Goal: Find specific page/section: Find specific page/section

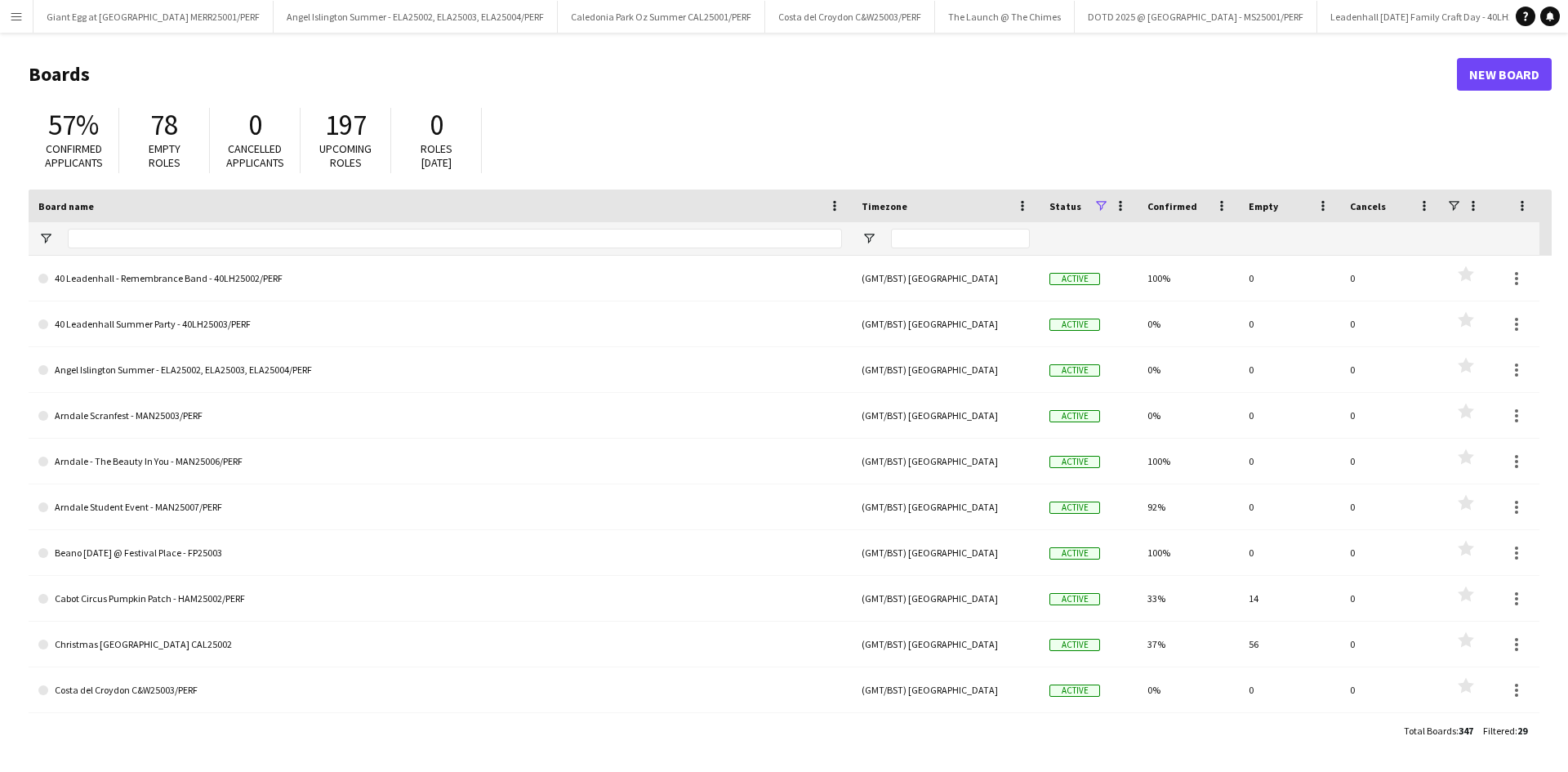
click at [98, 225] on div at bounding box center [455, 239] width 774 height 33
click at [98, 232] on input "Board name Filter Input" at bounding box center [455, 239] width 774 height 20
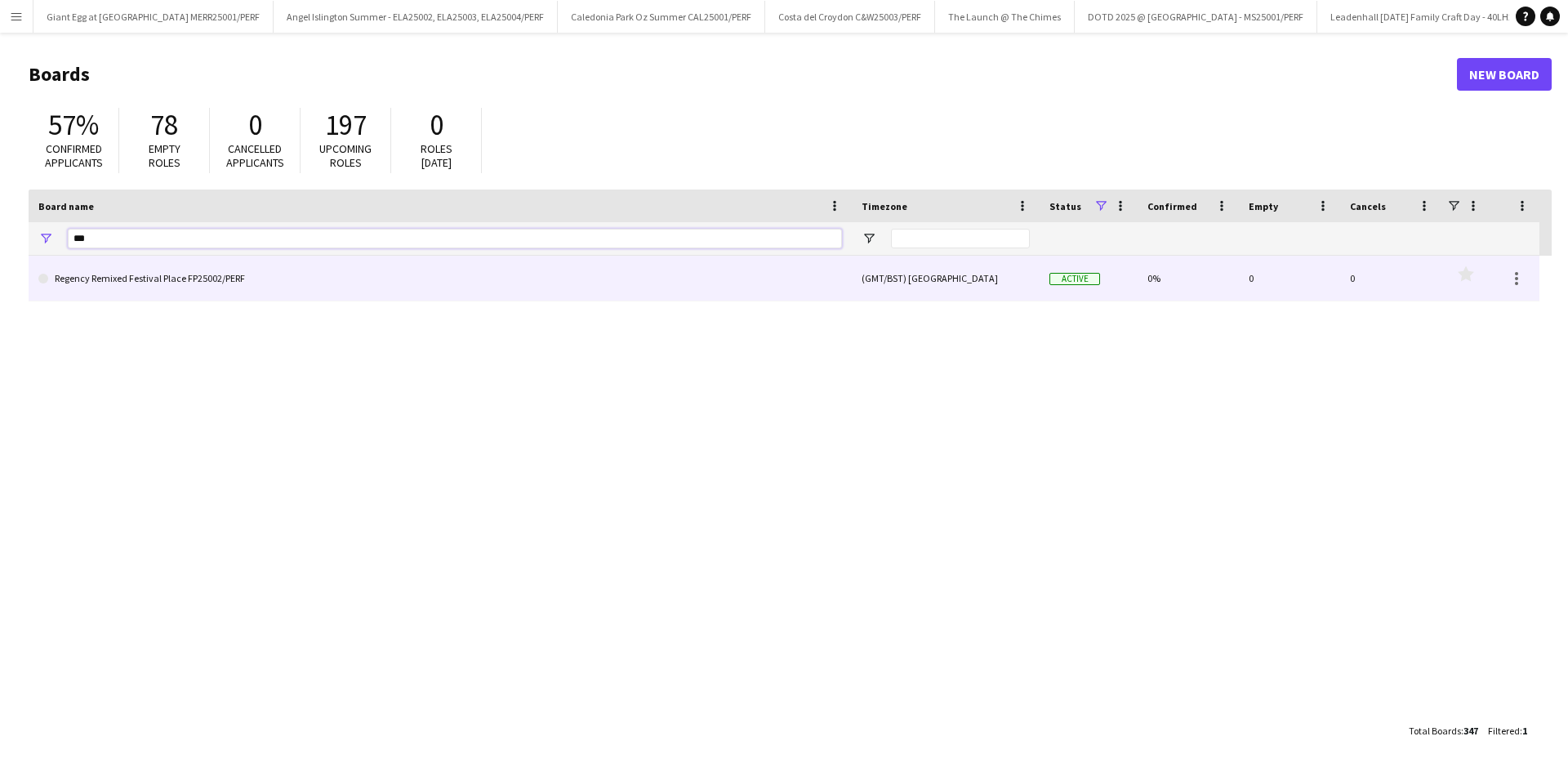
type input "***"
click at [144, 289] on link "Regency Remixed Festival Place FP25002/PERF" at bounding box center [440, 278] width 804 height 46
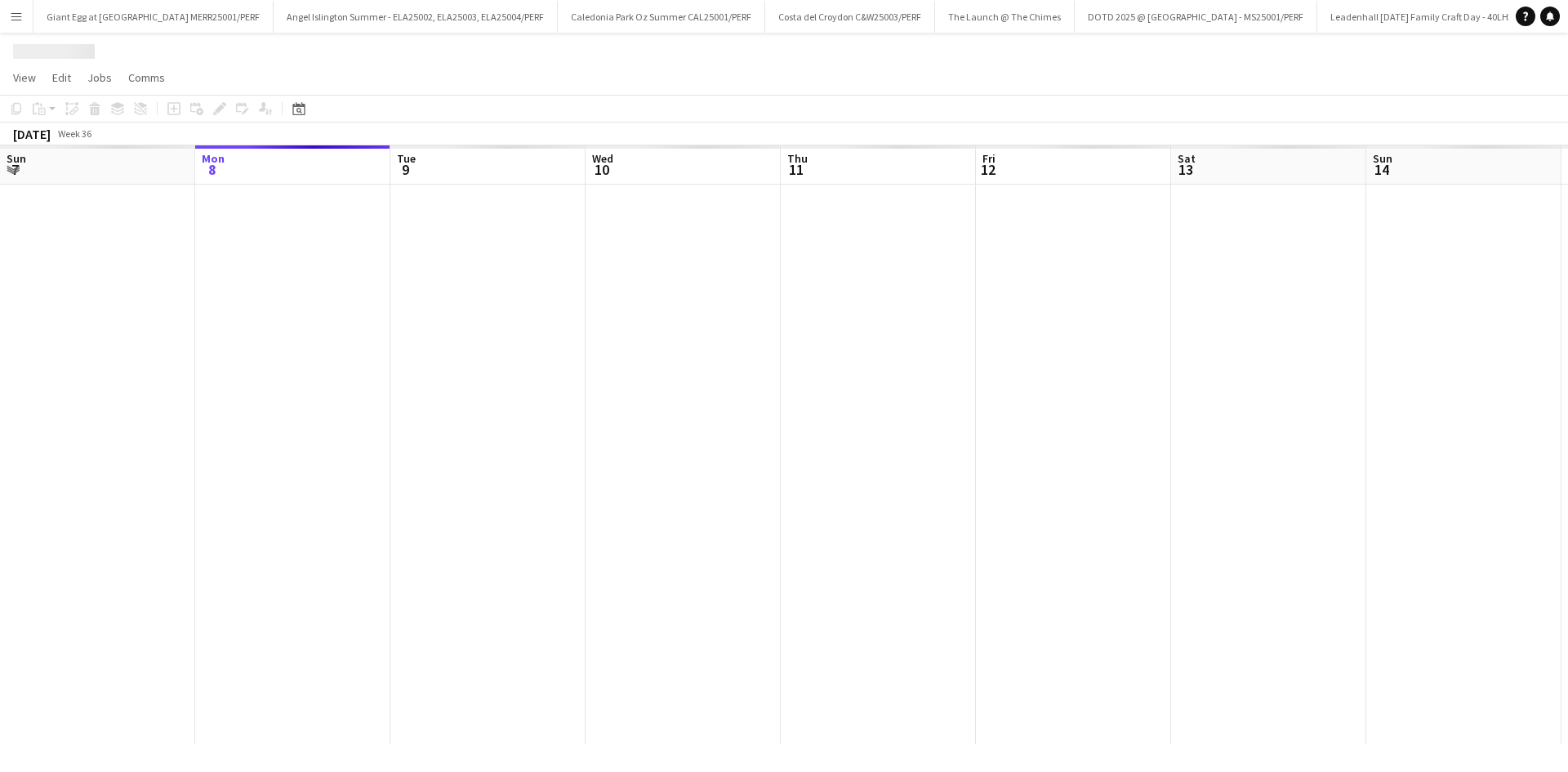
scroll to position [0, 707]
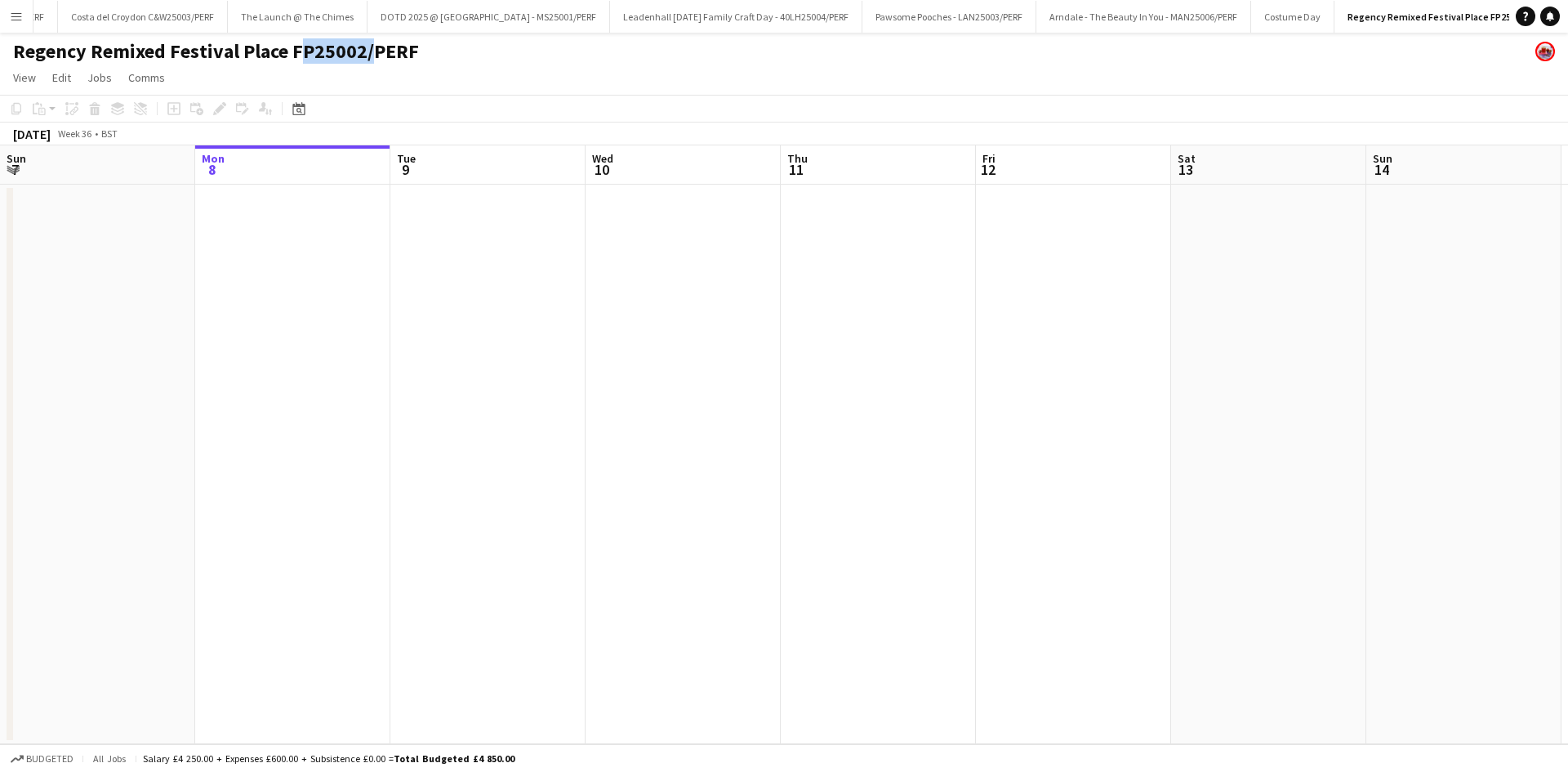
drag, startPoint x: 291, startPoint y: 57, endPoint x: 362, endPoint y: 62, distance: 71.2
click at [362, 62] on h1 "Regency Remixed Festival Place FP25002/PERF" at bounding box center [216, 51] width 406 height 24
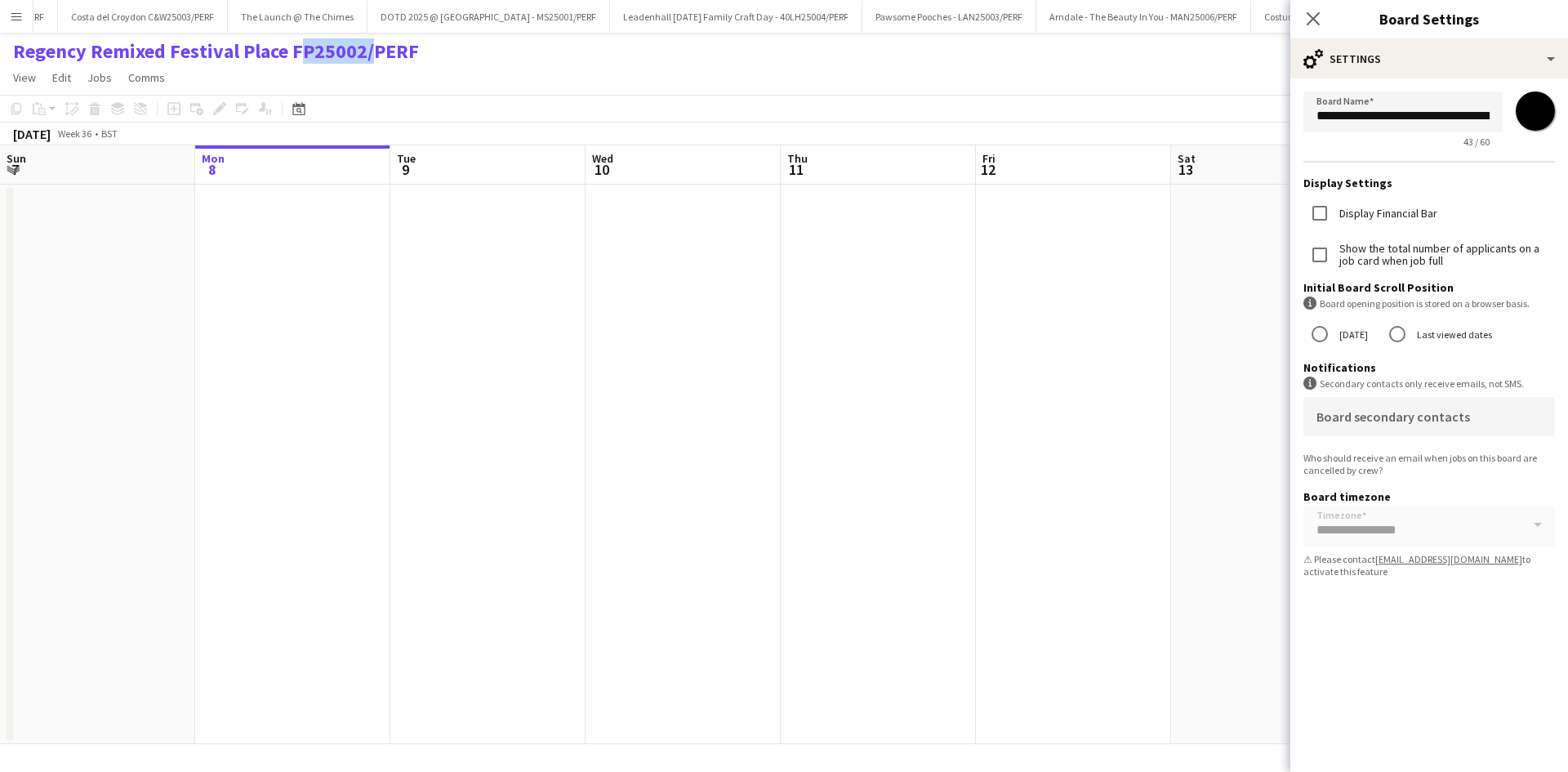
copy h1 "FP25002"
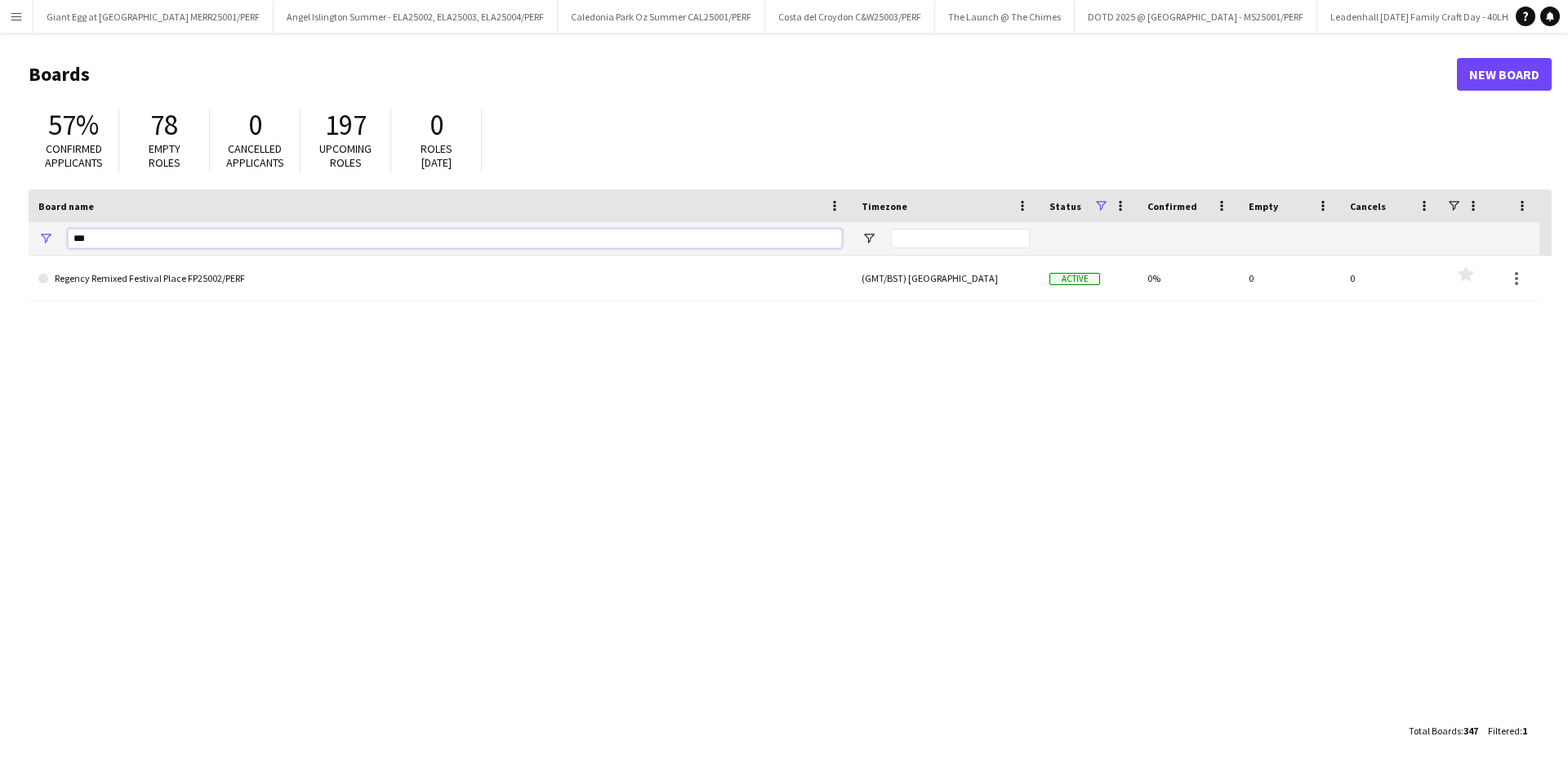
click at [136, 234] on input "***" at bounding box center [455, 239] width 774 height 20
type input "*"
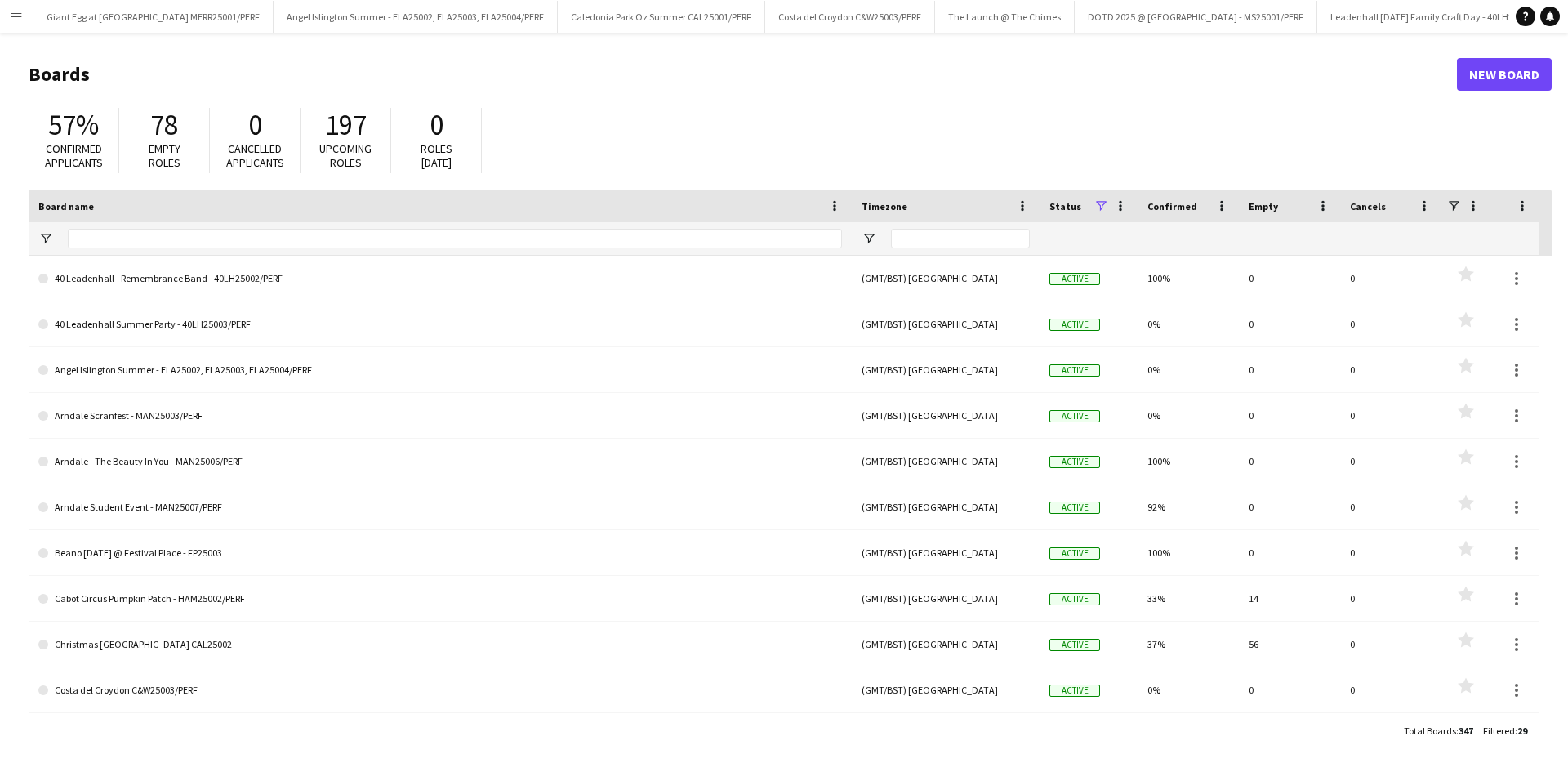
click at [5, 6] on button "Menu" at bounding box center [17, 17] width 33 height 33
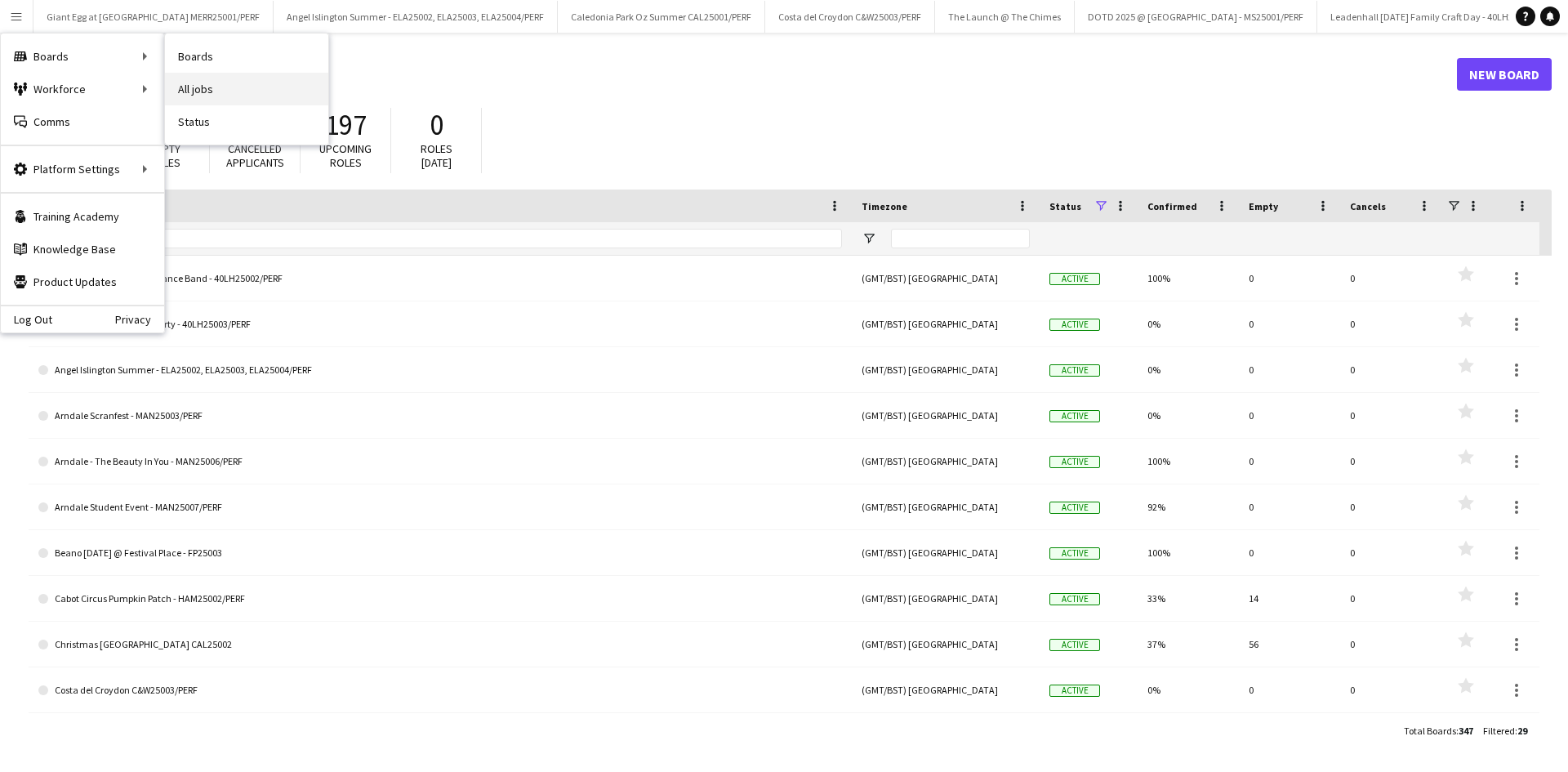
click at [220, 87] on link "All jobs" at bounding box center [247, 89] width 164 height 33
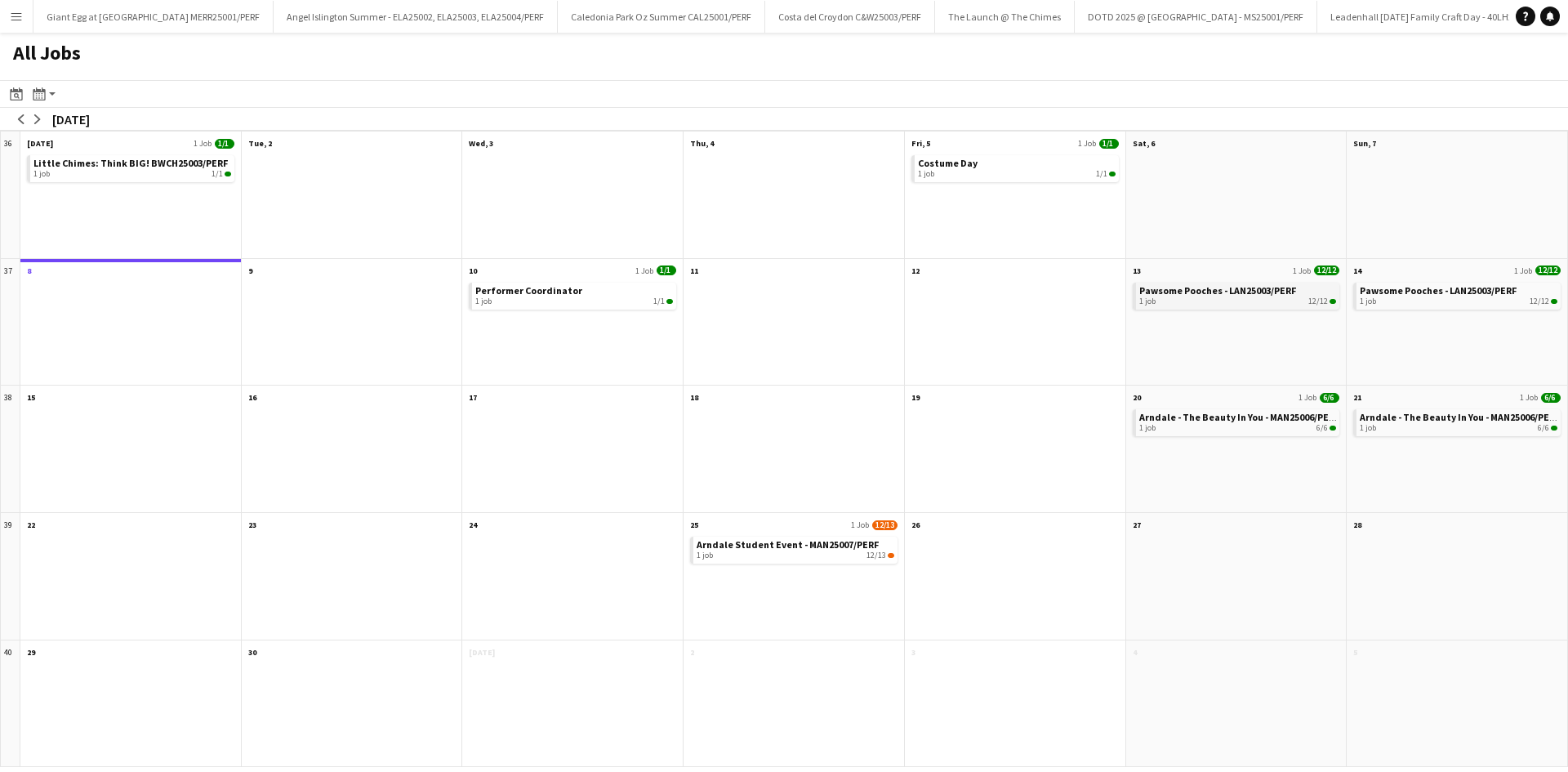
click at [1218, 298] on div "1 job 12/12" at bounding box center [1238, 301] width 198 height 10
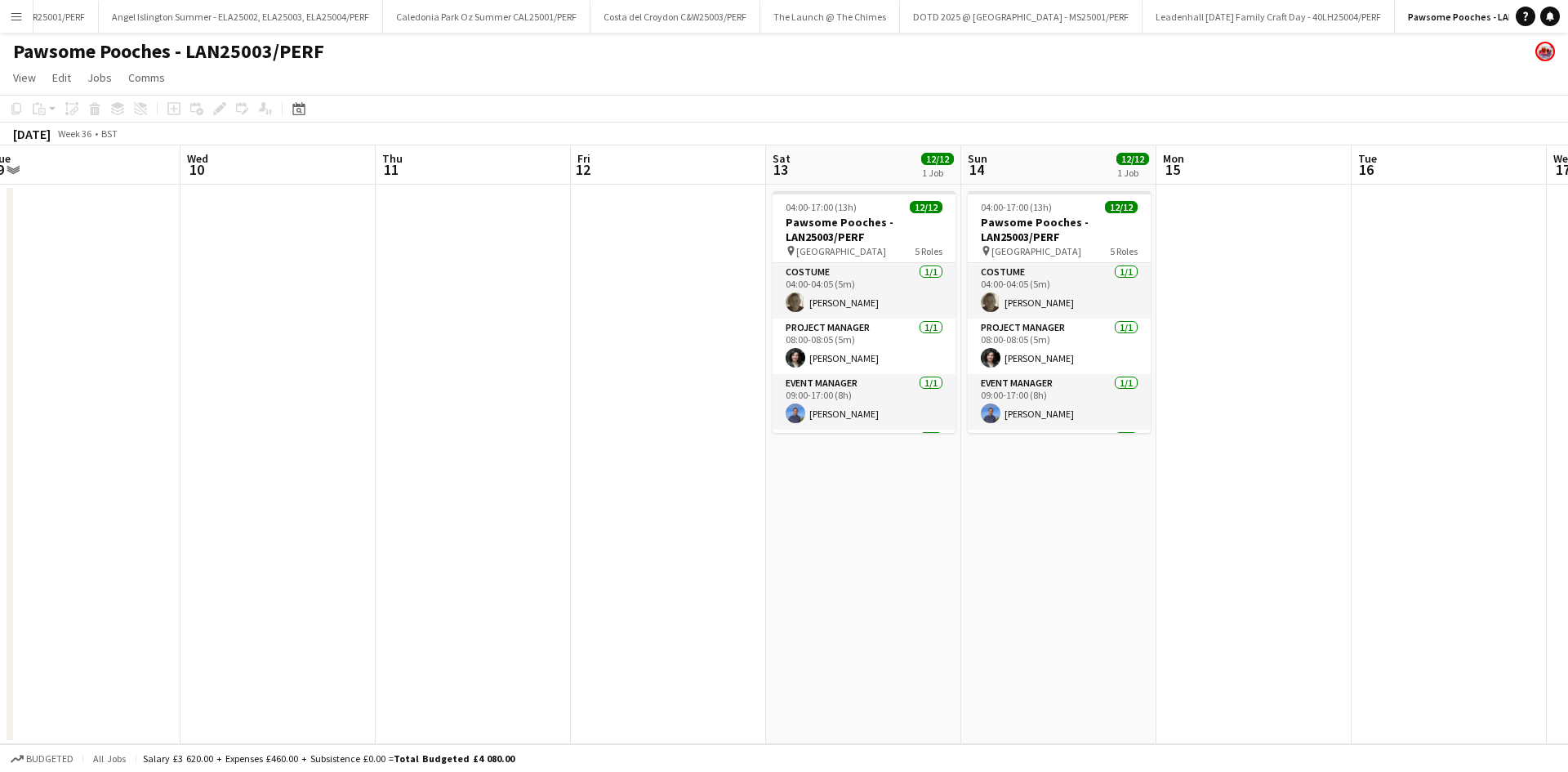
drag, startPoint x: 1267, startPoint y: 518, endPoint x: 857, endPoint y: 566, distance: 412.8
click at [857, 567] on app-calendar-viewport "Fri 5 Sat 6 Sun 7 Mon 8 Tue 9 Wed 10 Thu 11 Fri 12 Sat 13 12/12 1 Job Sun 14 12…" at bounding box center [784, 444] width 1568 height 599
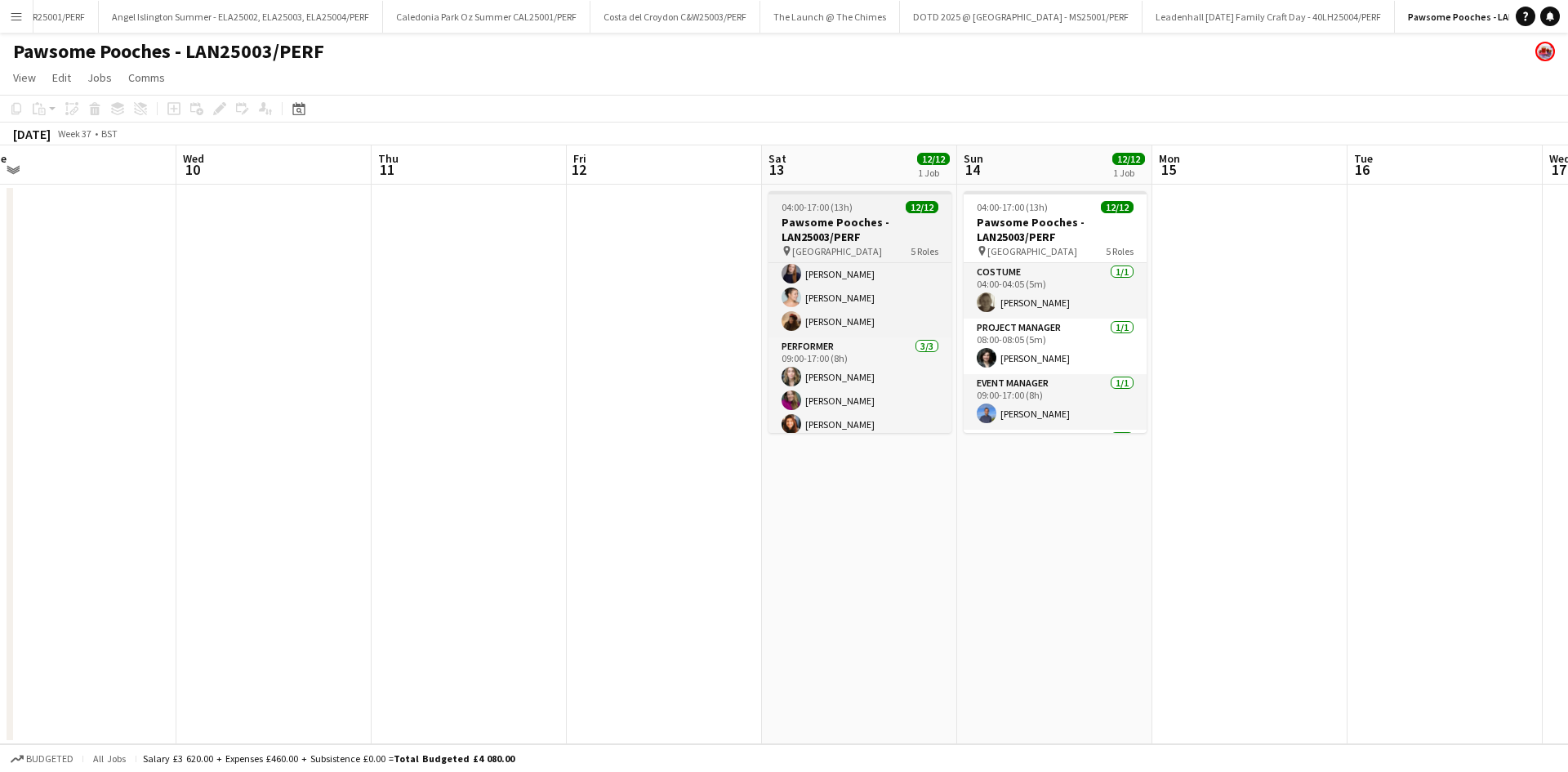
scroll to position [274, 0]
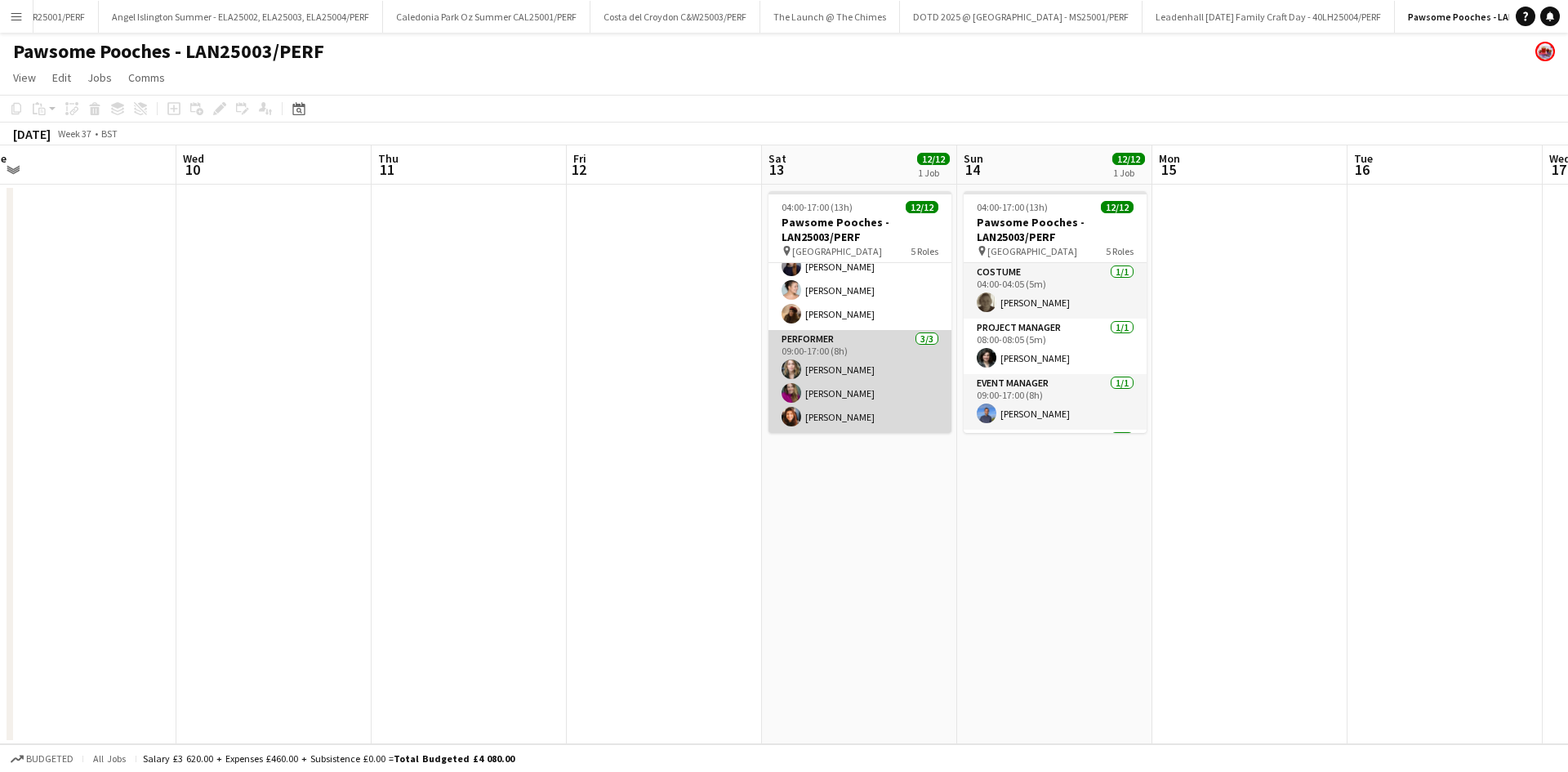
click at [857, 372] on app-card-role "Performer 3/3 09:00-17:00 (8h) Ali Campbell Grania Pickard Maria Arvanitaki" at bounding box center [860, 382] width 183 height 103
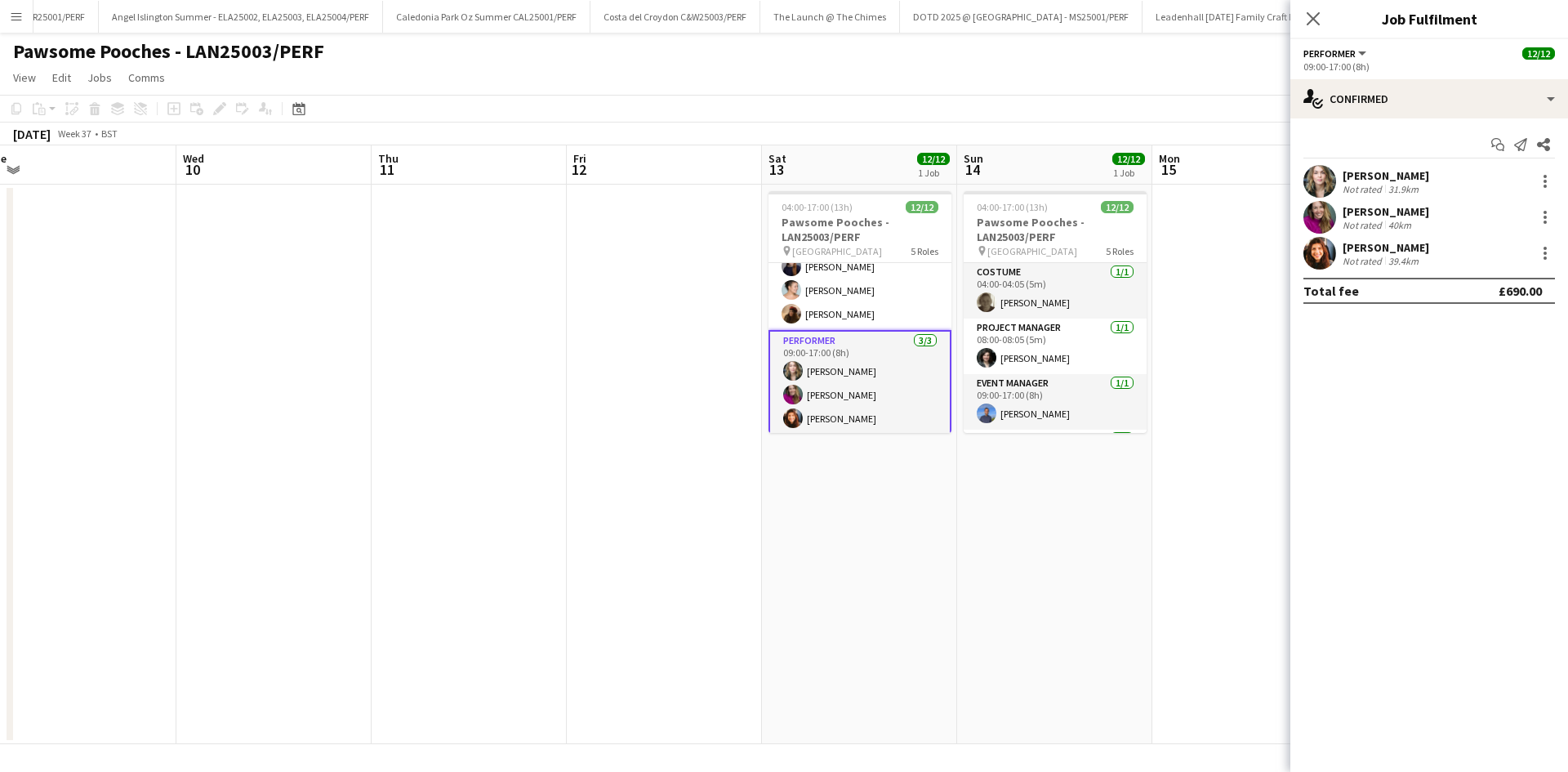
click at [1361, 179] on div "Ali Campbell" at bounding box center [1385, 175] width 86 height 15
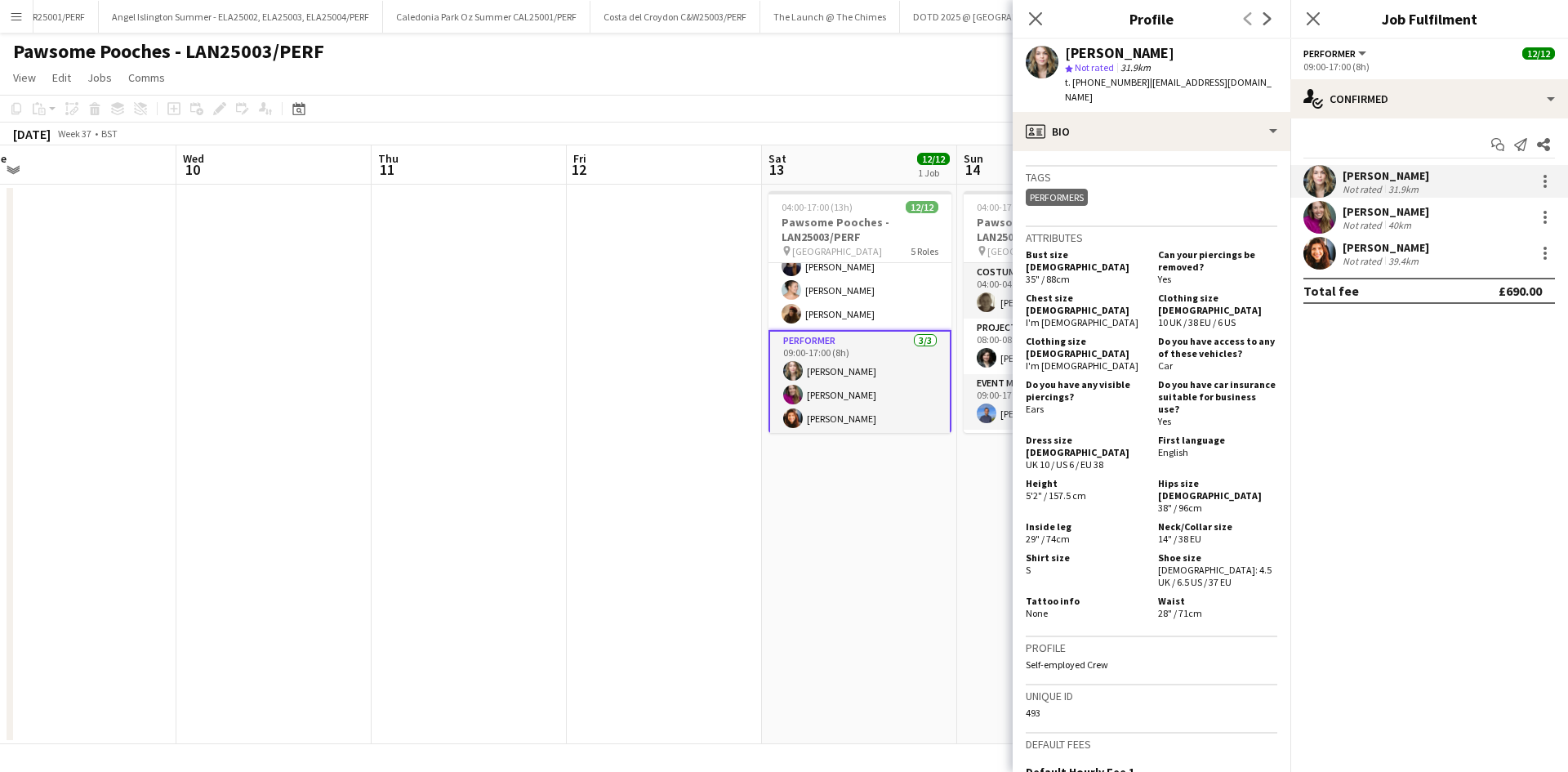
scroll to position [653, 0]
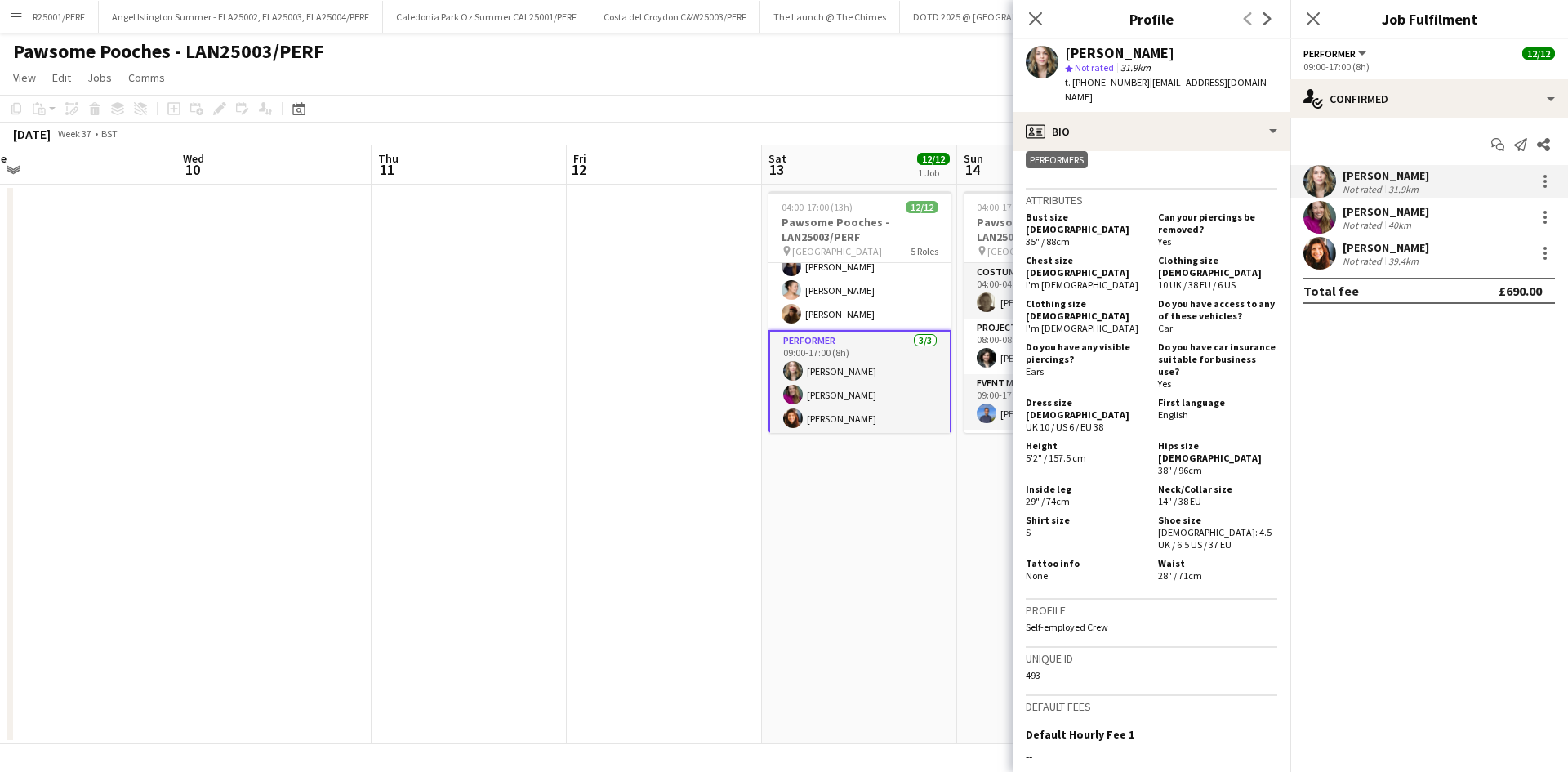
click at [612, 535] on app-date-cell at bounding box center [665, 464] width 195 height 559
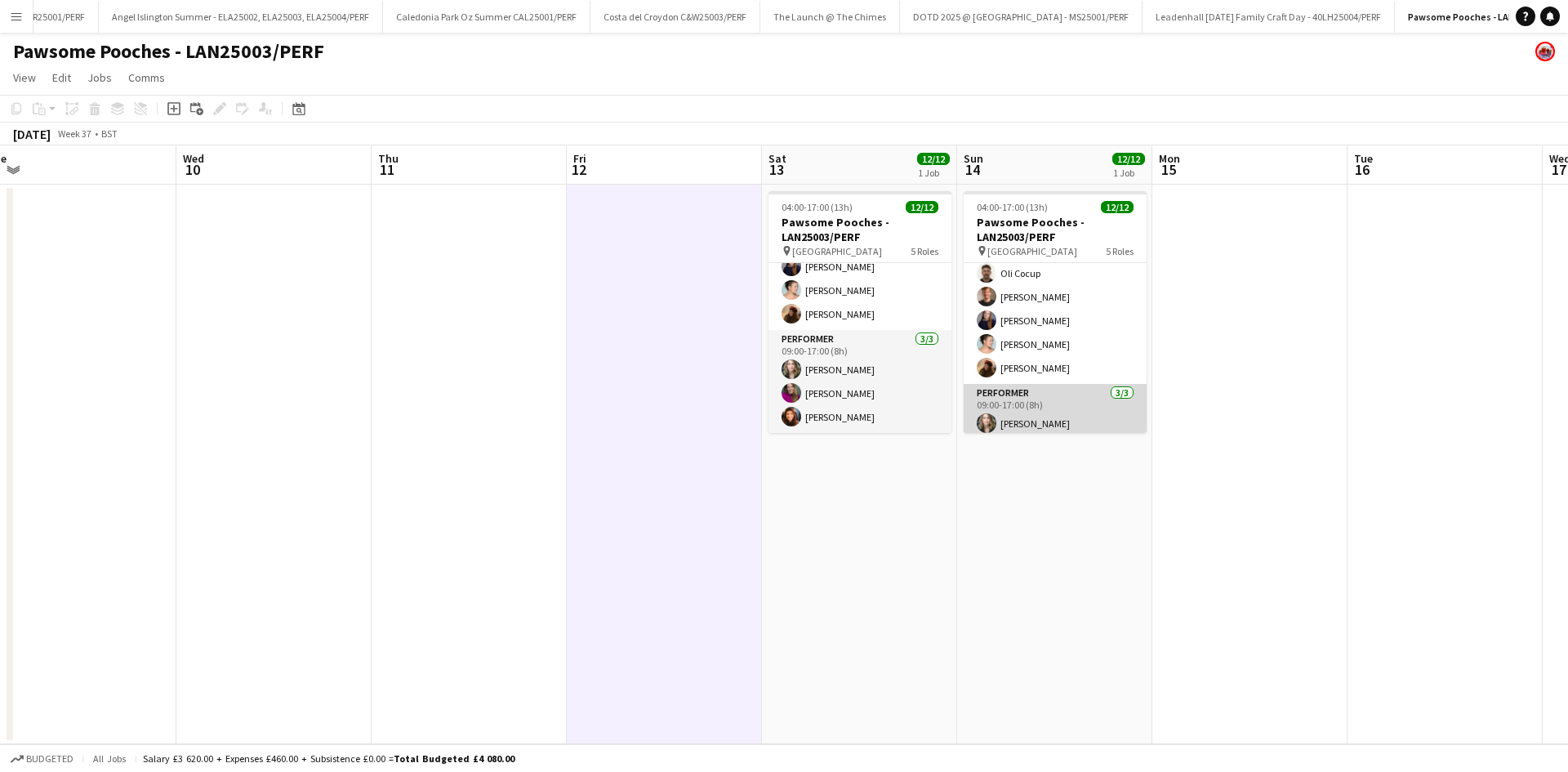
scroll to position [274, 0]
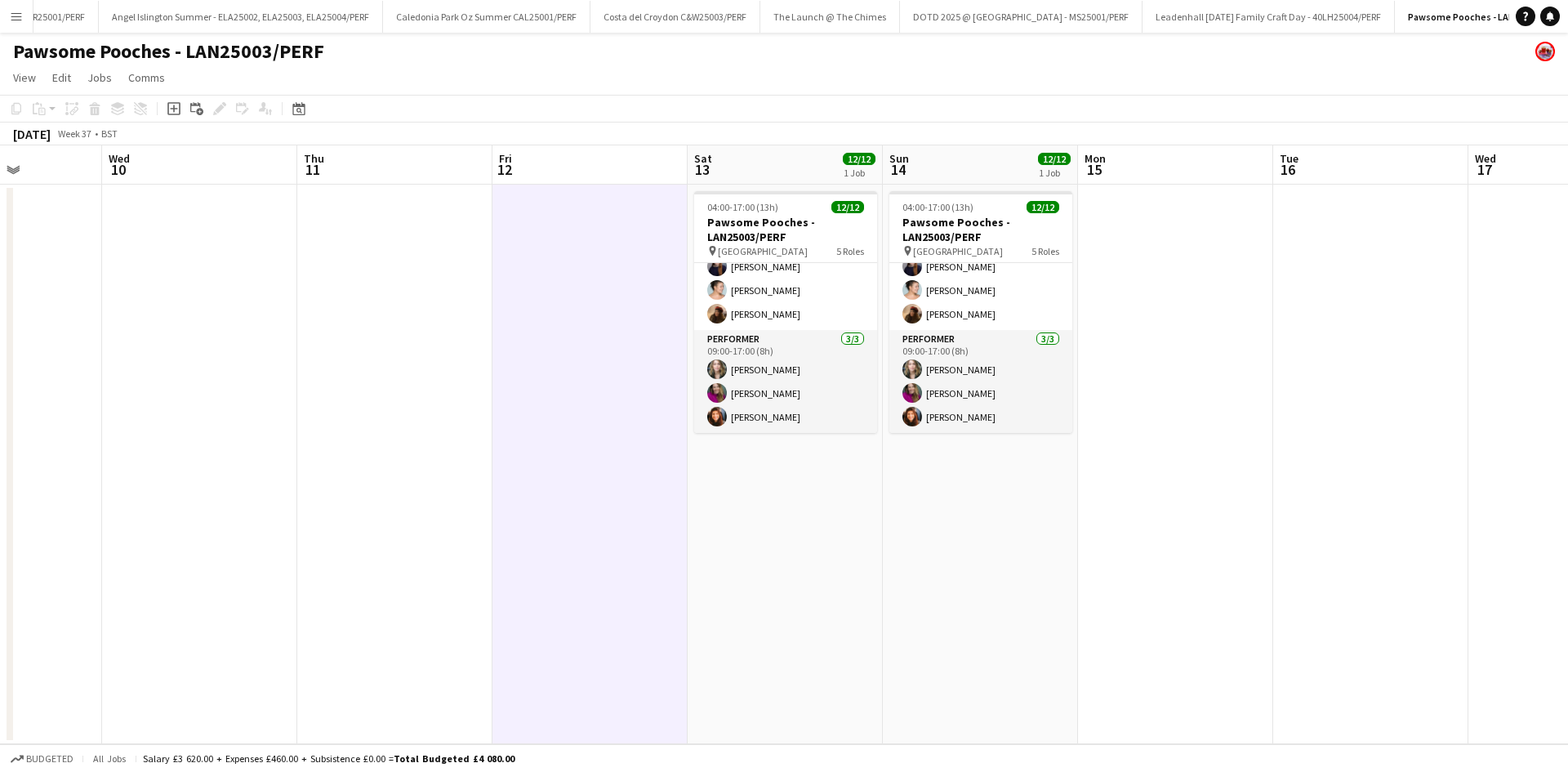
drag, startPoint x: 1193, startPoint y: 560, endPoint x: 689, endPoint y: 624, distance: 508.0
click at [689, 624] on app-calendar-viewport "Sun 7 Mon 8 Tue 9 Wed 10 Thu 11 Fri 12 Sat 13 12/12 1 Job Sun 14 12/12 1 Job Mo…" at bounding box center [784, 444] width 1568 height 599
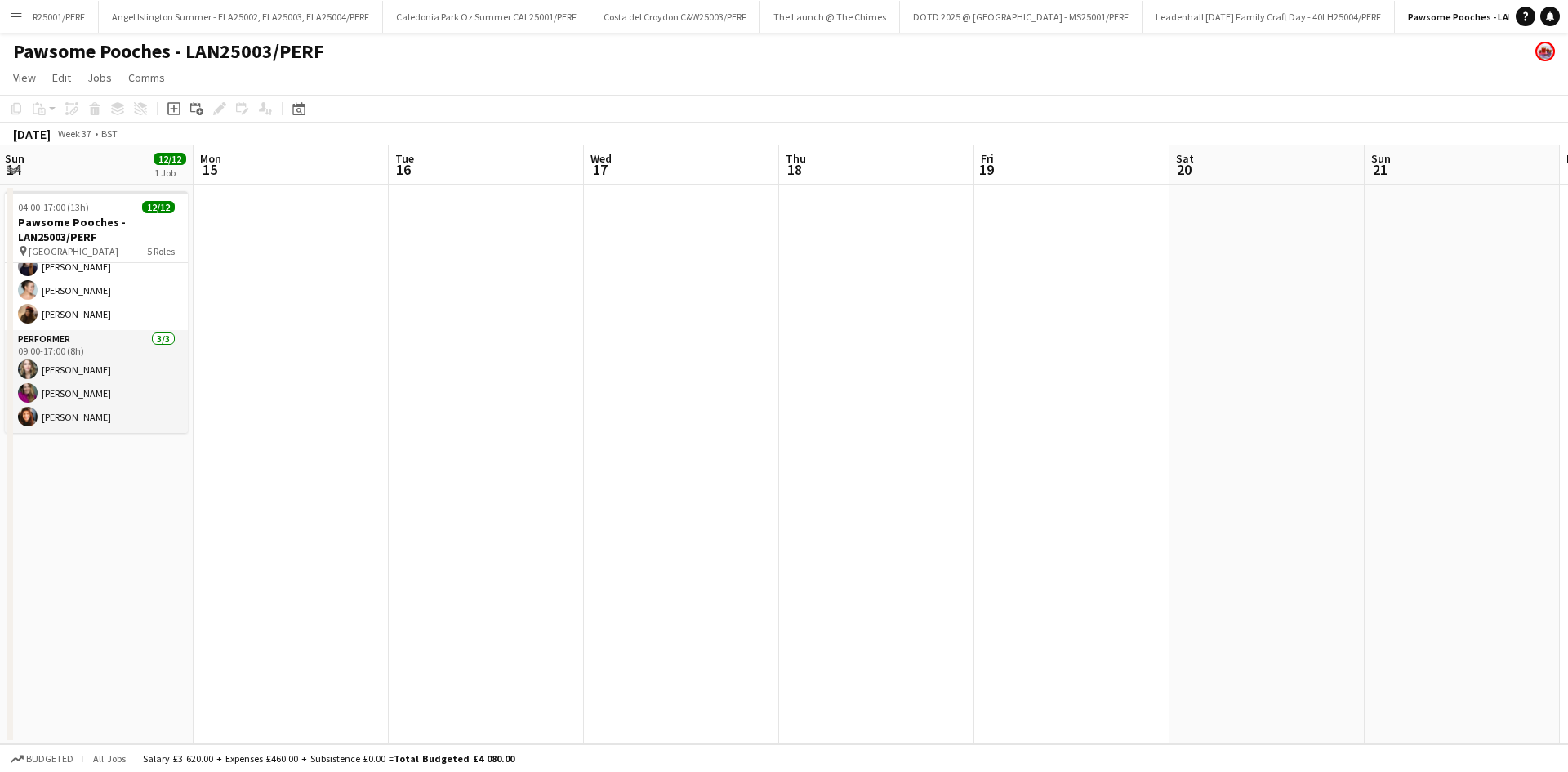
drag, startPoint x: 1236, startPoint y: 596, endPoint x: 1222, endPoint y: 522, distance: 75.3
click at [839, 607] on app-calendar-viewport "Thu 11 Fri 12 Sat 13 12/12 1 Job Sun 14 12/12 1 Job Mon 15 Tue 16 Wed 17 Thu 18…" at bounding box center [784, 444] width 1568 height 599
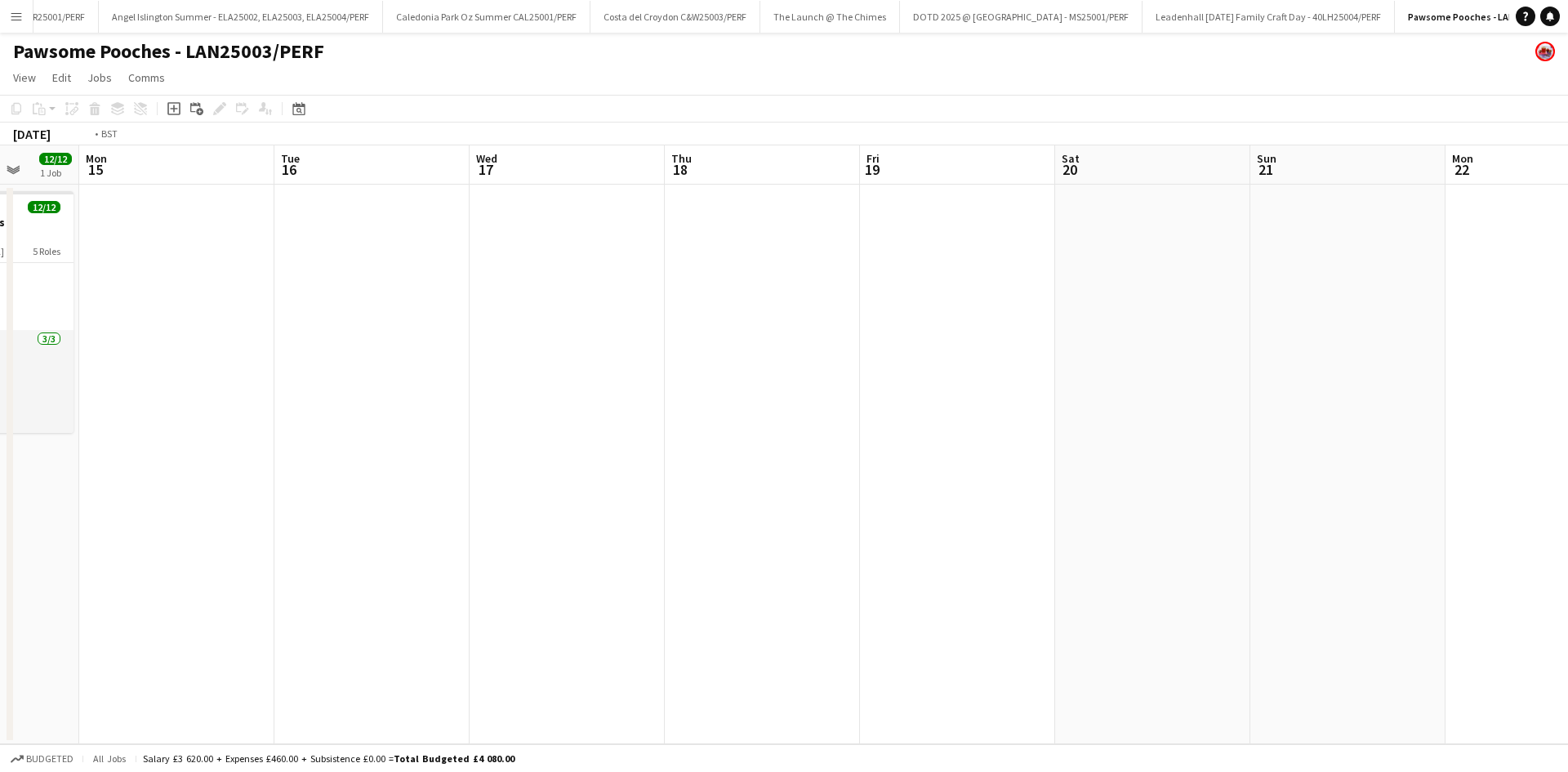
drag, startPoint x: 1053, startPoint y: 539, endPoint x: 803, endPoint y: 614, distance: 261.0
click at [772, 606] on app-calendar-viewport "Thu 11 Fri 12 Sat 13 12/12 1 Job Sun 14 12/12 1 Job Mon 15 Tue 16 Wed 17 Thu 18…" at bounding box center [784, 444] width 1568 height 599
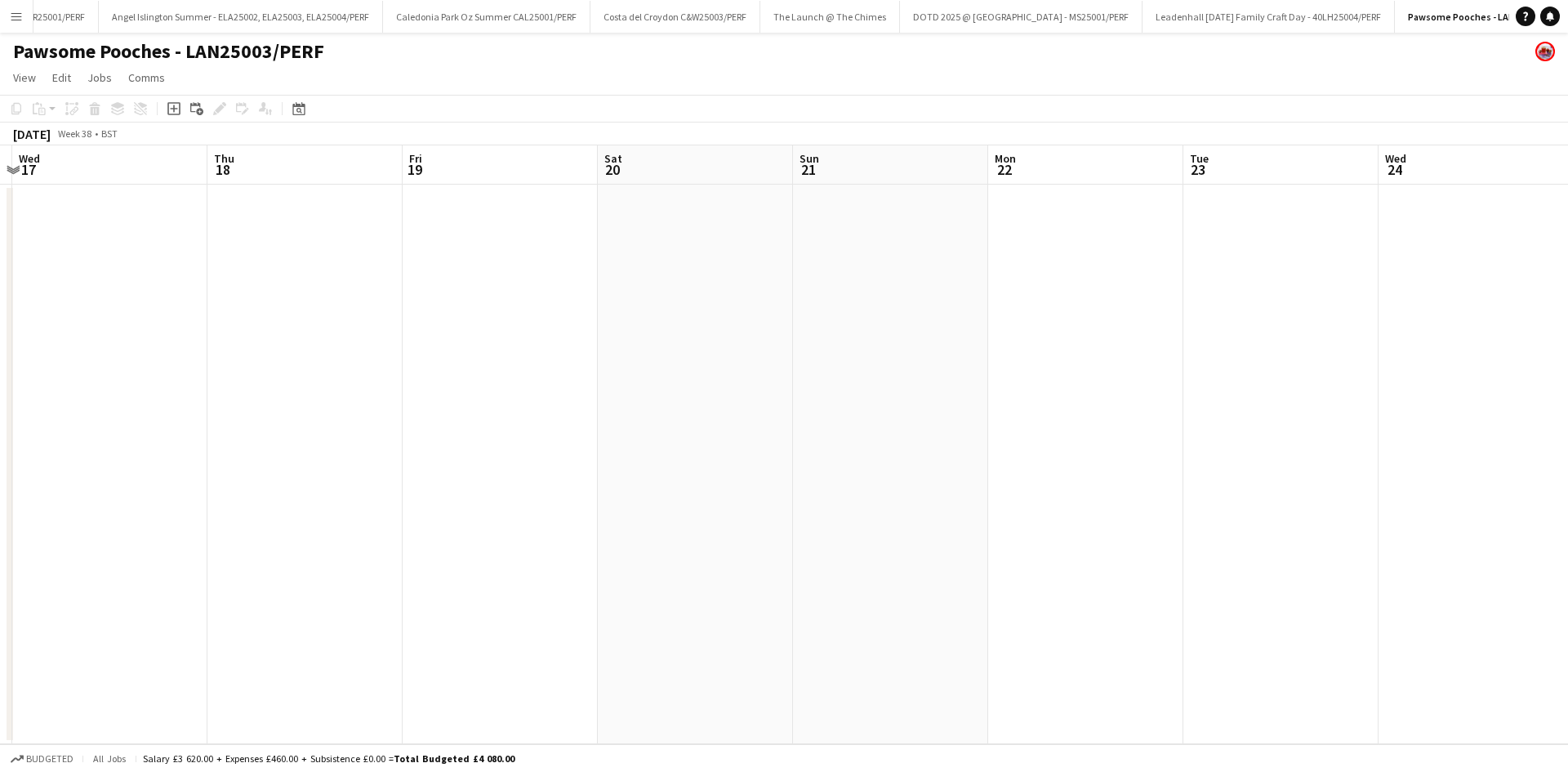
drag, startPoint x: 1112, startPoint y: 559, endPoint x: 739, endPoint y: 653, distance: 384.7
click at [493, 695] on app-calendar-viewport "Sat 13 12/12 1 Job Sun 14 12/12 1 Job Mon 15 Tue 16 Wed 17 Thu 18 Fri 19 Sat 20…" at bounding box center [784, 444] width 1568 height 599
drag, startPoint x: 1027, startPoint y: 580, endPoint x: 1058, endPoint y: 502, distance: 83.9
click at [682, 580] on app-calendar-viewport "Thu 18 Fri 19 Sat 20 Sun 21 Mon 22 Tue 23 Wed 24 Thu 25 Fri 26 Sat 27 Sun 28 Mo…" at bounding box center [784, 444] width 1568 height 599
drag, startPoint x: 1159, startPoint y: 427, endPoint x: 700, endPoint y: 491, distance: 463.4
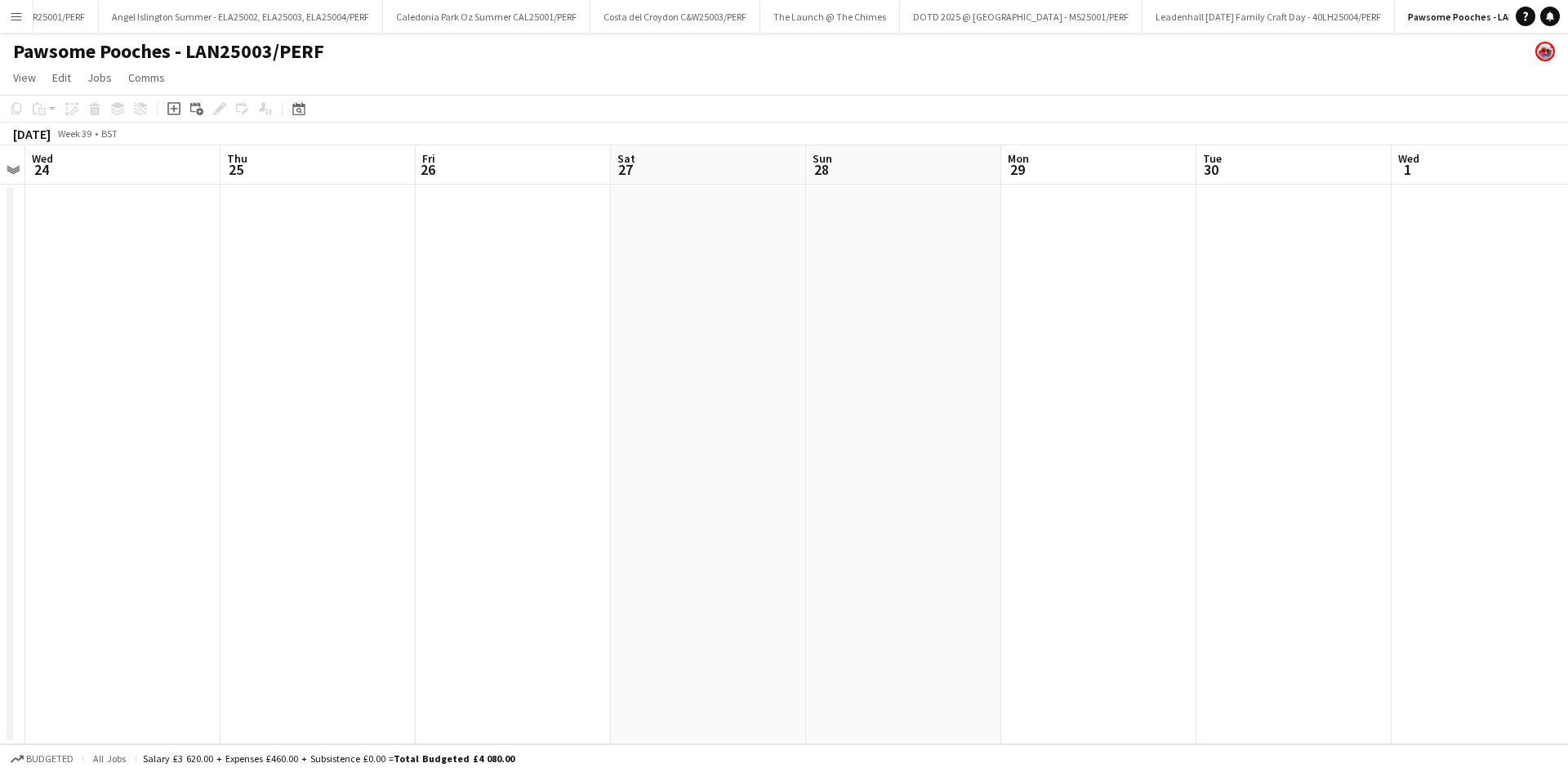
click at [727, 492] on app-calendar-viewport "Sun 21 Mon 22 Tue 23 Wed 24 Thu 25 Fri 26 Sat 27 Sun 28 Mon 29 Tue 30 Wed 1 Thu…" at bounding box center [784, 444] width 1568 height 599
drag, startPoint x: 957, startPoint y: 315, endPoint x: 1520, endPoint y: 297, distance: 563.3
click at [1548, 306] on app-calendar-viewport "Sun 21 Mon 22 Tue 23 Wed 24 Thu 25 Fri 26 Sat 27 Sun 28 Mon 29 Tue 30 Wed 1 Thu…" at bounding box center [784, 444] width 1568 height 599
drag, startPoint x: 683, startPoint y: 382, endPoint x: 1261, endPoint y: 313, distance: 582.1
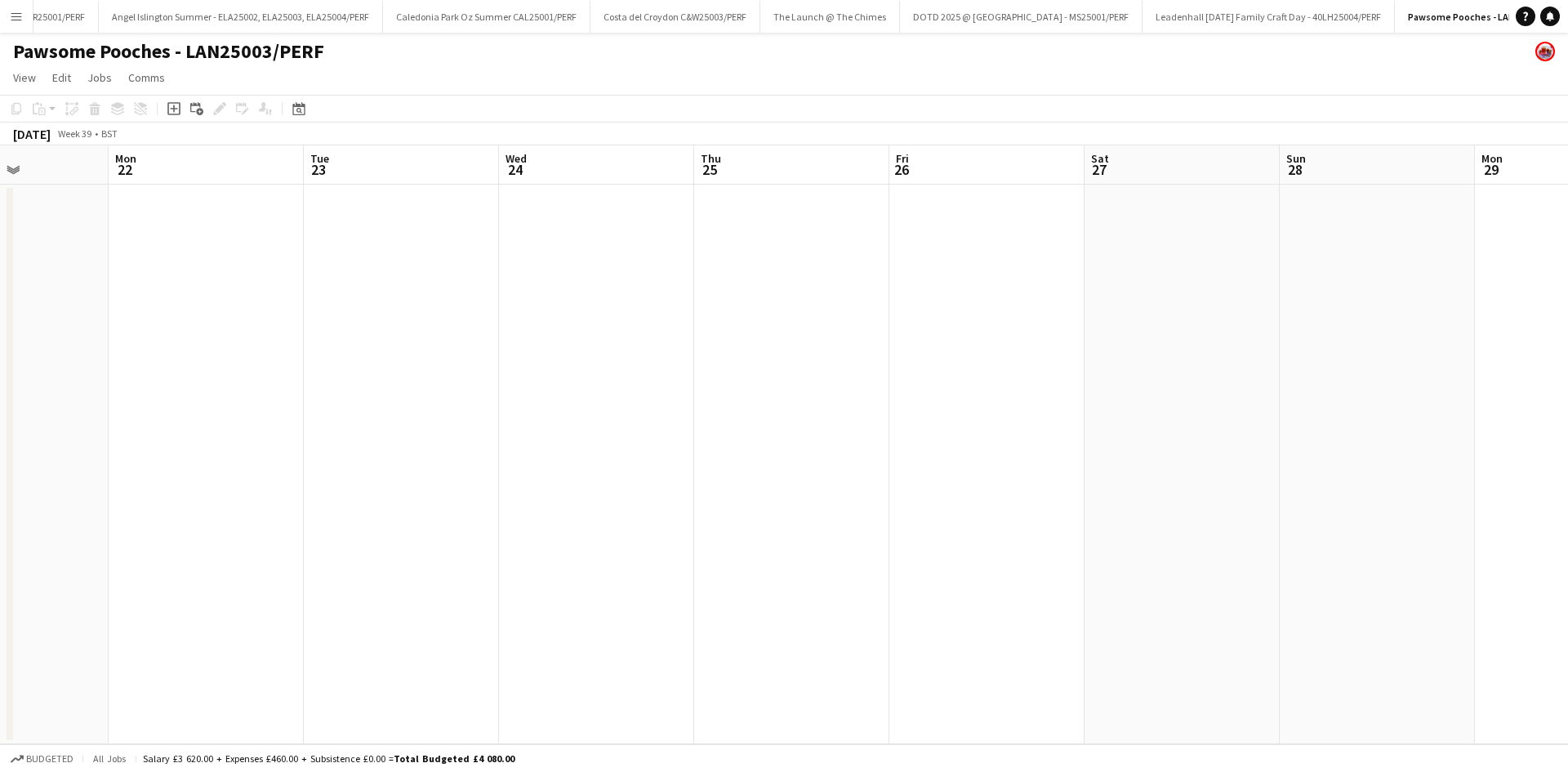
click at [1254, 316] on app-calendar-viewport "Fri 19 Sat 20 Sun 21 Mon 22 Tue 23 Wed 24 Thu 25 Fri 26 Sat 27 Sun 28 Mon 29 Tu…" at bounding box center [784, 444] width 1568 height 599
drag, startPoint x: 1336, startPoint y: 308, endPoint x: 1567, endPoint y: 255, distance: 237.0
click at [1567, 255] on app-calendar-viewport "Tue 16 Wed 17 Thu 18 Fri 19 Sat 20 Sun 21 Mon 22 Tue 23 Wed 24 Thu 25 Fri 26 Sa…" at bounding box center [784, 444] width 1568 height 599
drag, startPoint x: 499, startPoint y: 342, endPoint x: 522, endPoint y: 296, distance: 51.4
click at [954, 260] on app-calendar-viewport "Sat 13 12/12 1 Job Sun 14 12/12 1 Job Mon 15 Tue 16 Wed 17 Thu 18 Fri 19 Sat 20…" at bounding box center [784, 444] width 1568 height 599
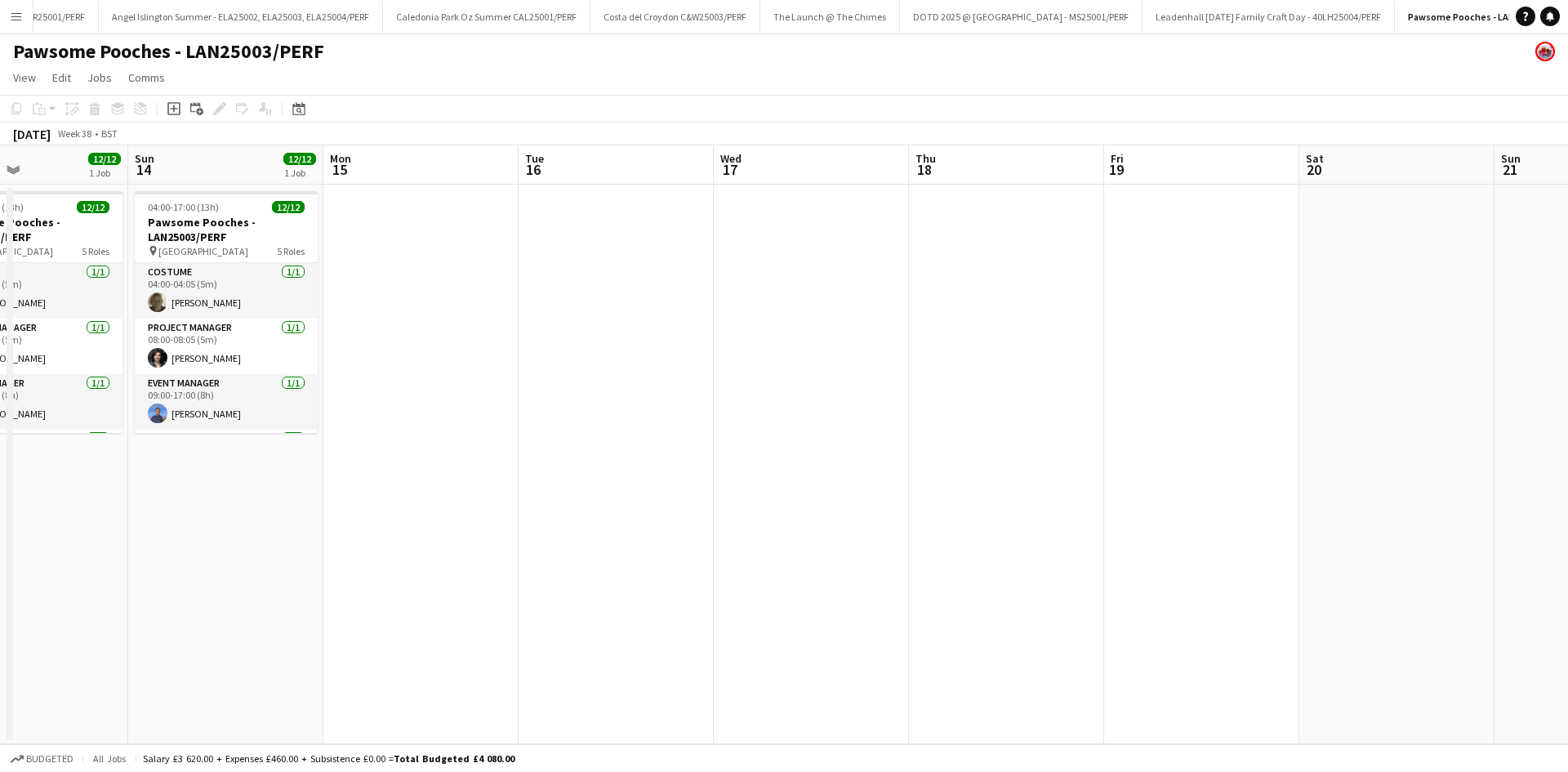
click at [1115, 263] on app-calendar-viewport "Thu 11 Fri 12 Sat 13 12/12 1 Job Sun 14 12/12 1 Job Mon 15 Tue 16 Wed 17 Thu 18…" at bounding box center [784, 444] width 1568 height 599
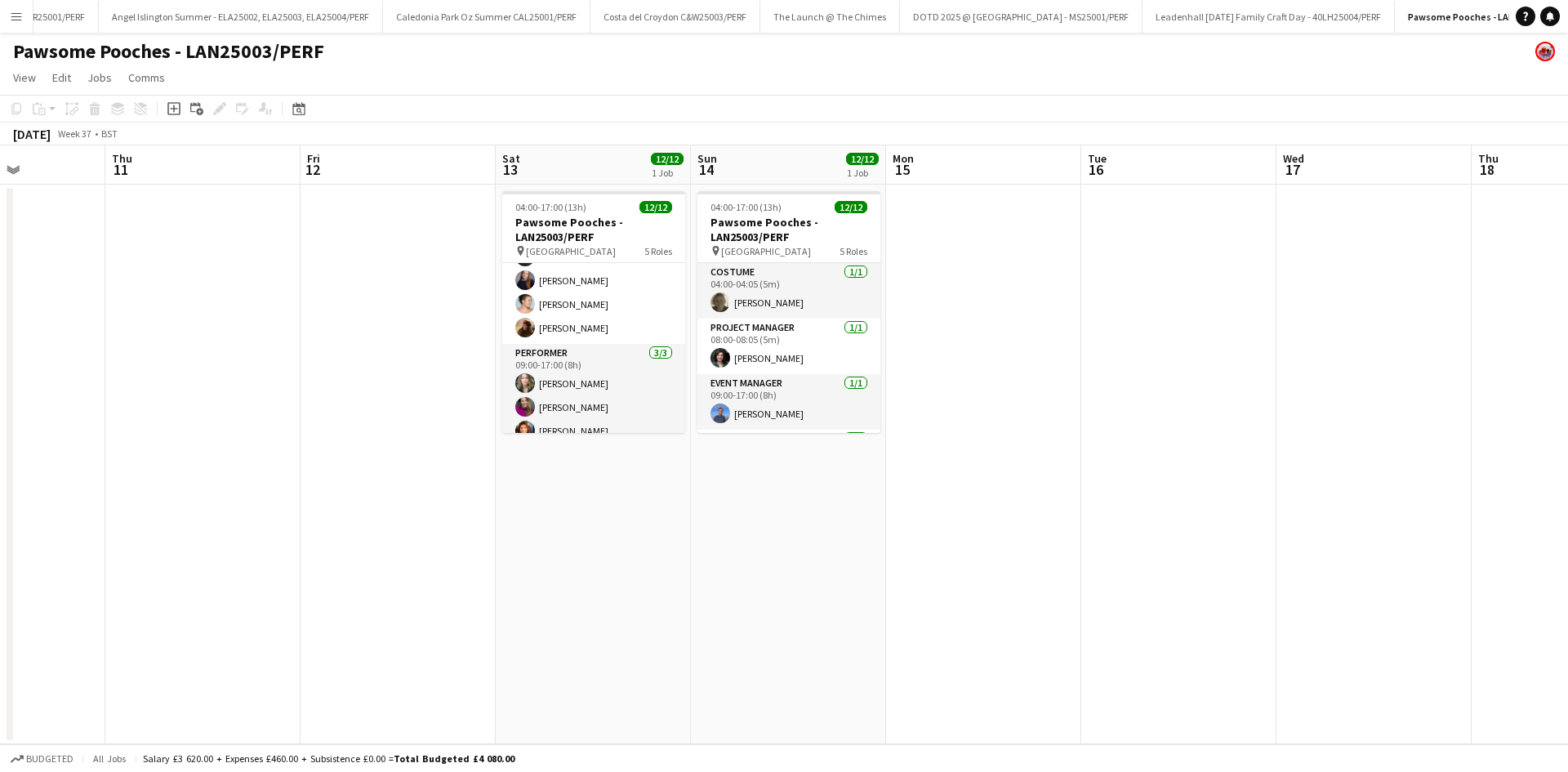
scroll to position [274, 0]
click at [1312, 473] on app-date-cell at bounding box center [1374, 464] width 195 height 559
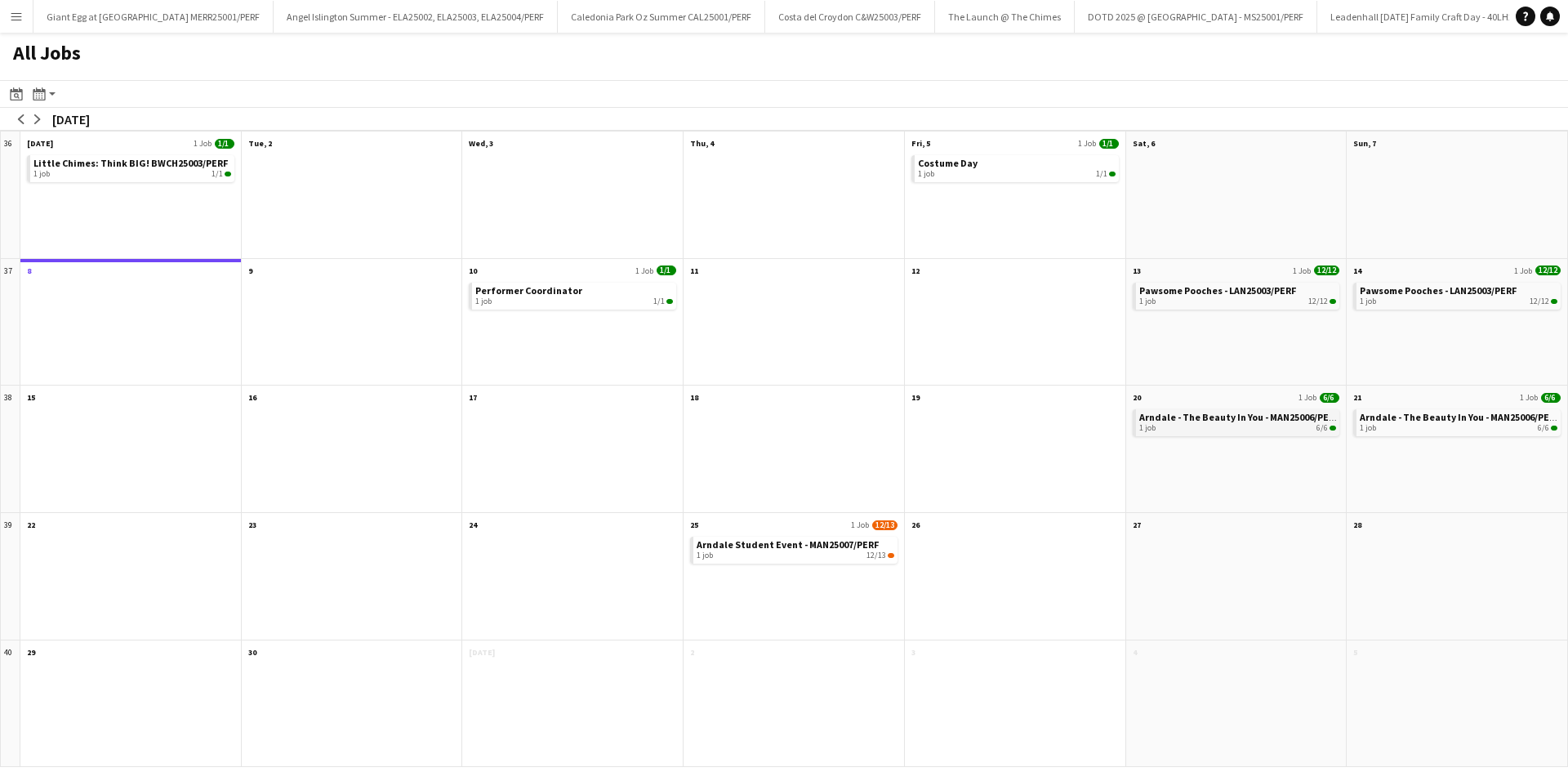
click at [1204, 418] on span "Arndale - The Beauty In You - MAN25006/PERF" at bounding box center [1240, 417] width 200 height 12
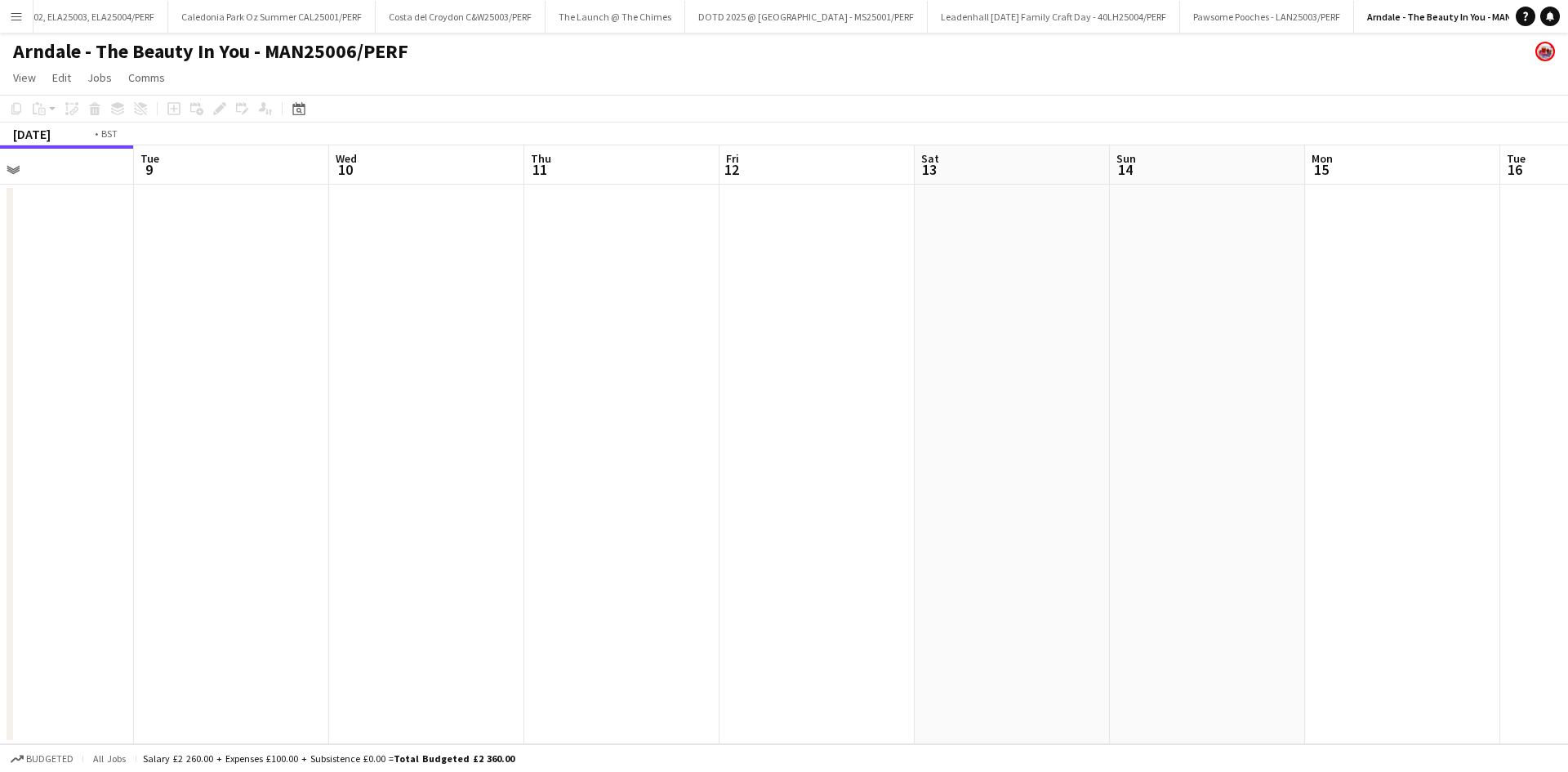
drag, startPoint x: 1042, startPoint y: 375, endPoint x: 864, endPoint y: 422, distance: 184.1
click at [844, 416] on app-calendar-viewport "Fri 5 Sat 6 Sun 7 Mon 8 Tue 9 Wed 10 Thu 11 Fri 12 Sat 13 Sun 14 Mon 15 Tue 16 …" at bounding box center [784, 444] width 1568 height 599
drag, startPoint x: 1181, startPoint y: 429, endPoint x: 821, endPoint y: 392, distance: 361.9
click at [787, 396] on app-calendar-viewport "Fri 5 Sat 6 Sun 7 Mon 8 Tue 9 Wed 10 Thu 11 Fri 12 Sat 13 Sun 14 Mon 15 Tue 16 …" at bounding box center [784, 444] width 1568 height 599
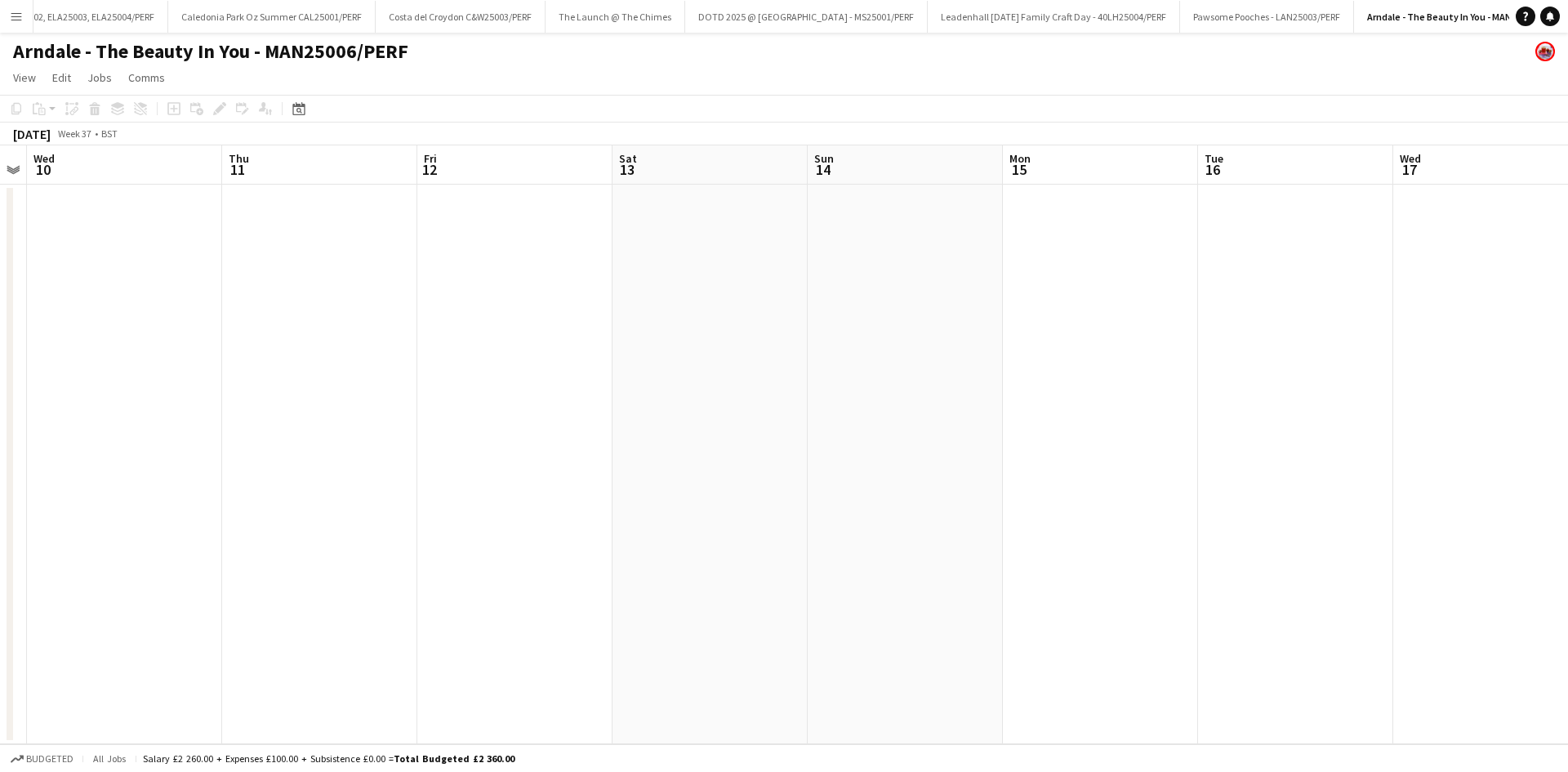
drag, startPoint x: 821, startPoint y: 392, endPoint x: 504, endPoint y: 387, distance: 317.0
click at [504, 387] on app-calendar-viewport "Sun 7 Mon 8 Tue 9 Wed 10 Thu 11 Fri 12 Sat 13 Sun 14 Mon 15 Tue 16 Wed 17 Thu 1…" at bounding box center [784, 444] width 1568 height 599
drag, startPoint x: 613, startPoint y: 343, endPoint x: 631, endPoint y: 347, distance: 18.4
click at [483, 368] on app-calendar-viewport "Tue 9 Wed 10 Thu 11 Fri 12 Sat 13 Sun 14 Mon 15 Tue 16 Wed 17 Thu 18 Fri 19 Sat…" at bounding box center [784, 444] width 1568 height 599
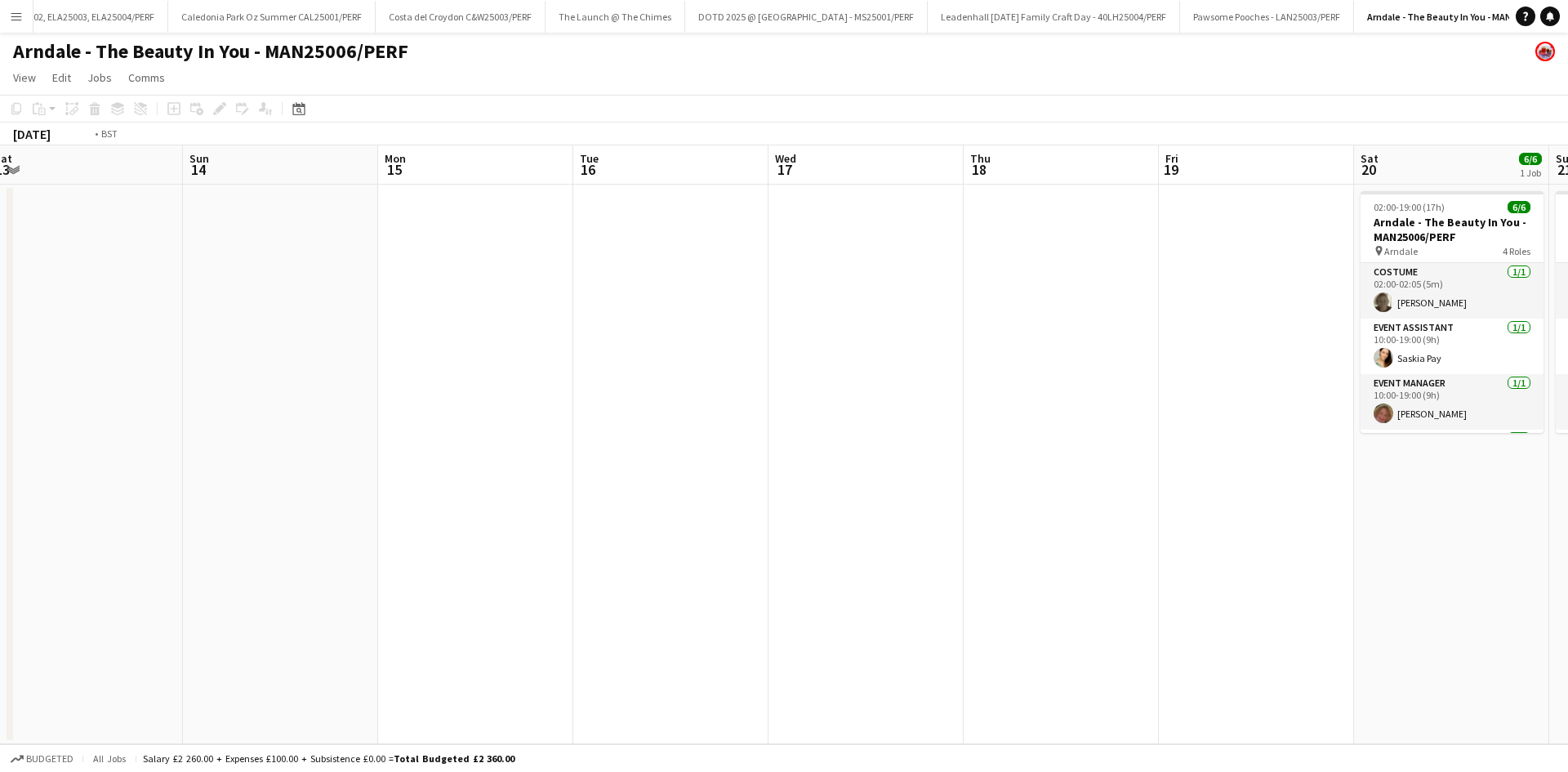
drag, startPoint x: 368, startPoint y: 413, endPoint x: 382, endPoint y: 415, distance: 14.1
click at [355, 417] on app-calendar-viewport "Tue 9 Wed 10 Thu 11 Fri 12 Sat 13 Sun 14 Mon 15 Tue 16 Wed 17 Thu 18 Fri 19 Sat…" at bounding box center [784, 444] width 1568 height 599
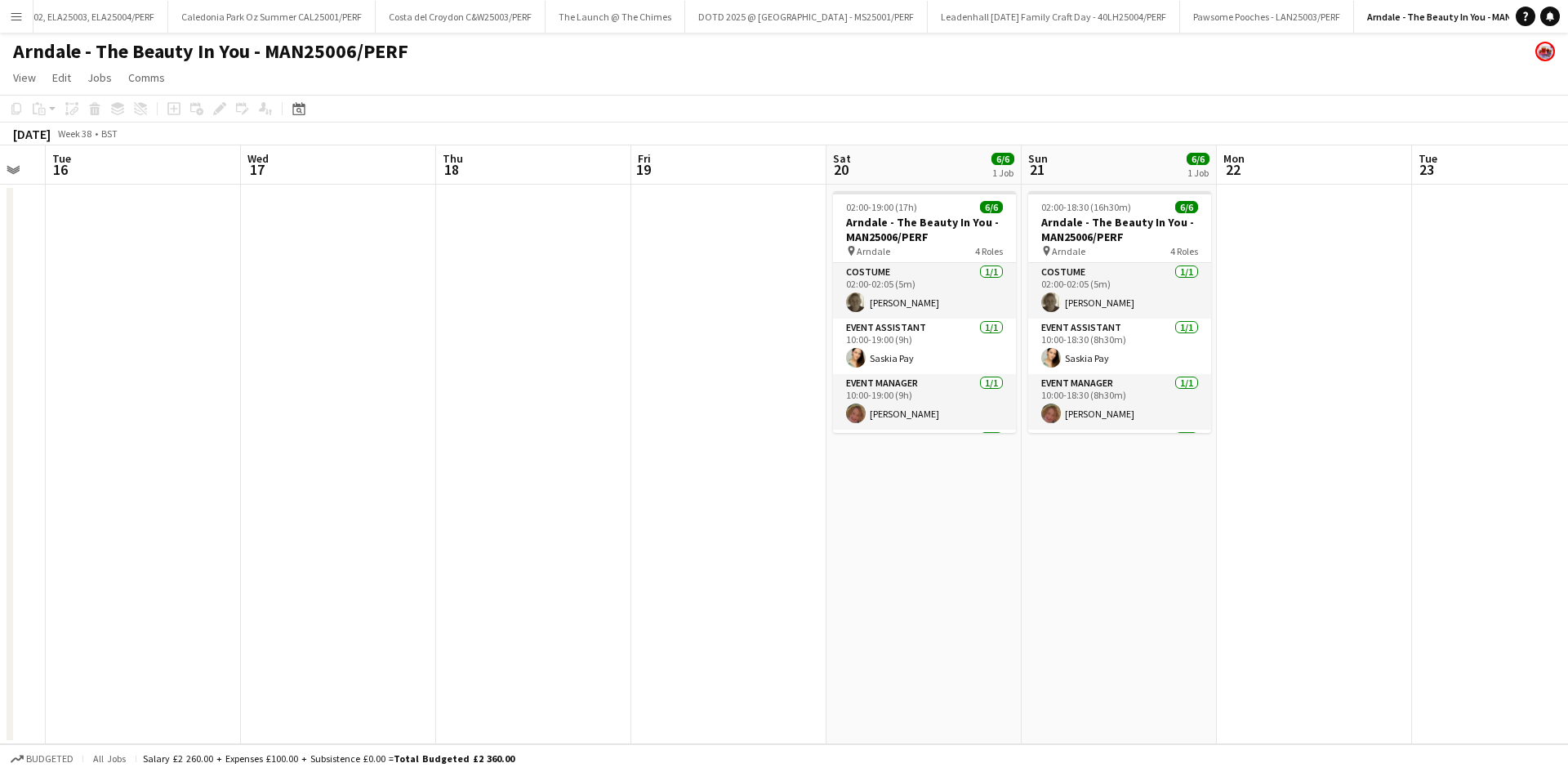
drag, startPoint x: 390, startPoint y: 412, endPoint x: 726, endPoint y: 328, distance: 346.3
click at [386, 411] on app-calendar-viewport "Sat 13 Sun 14 Mon 15 Tue 16 Wed 17 Thu 18 Fri 19 Sat 20 6/6 1 Job Sun 21 6/6 1 …" at bounding box center [784, 444] width 1568 height 599
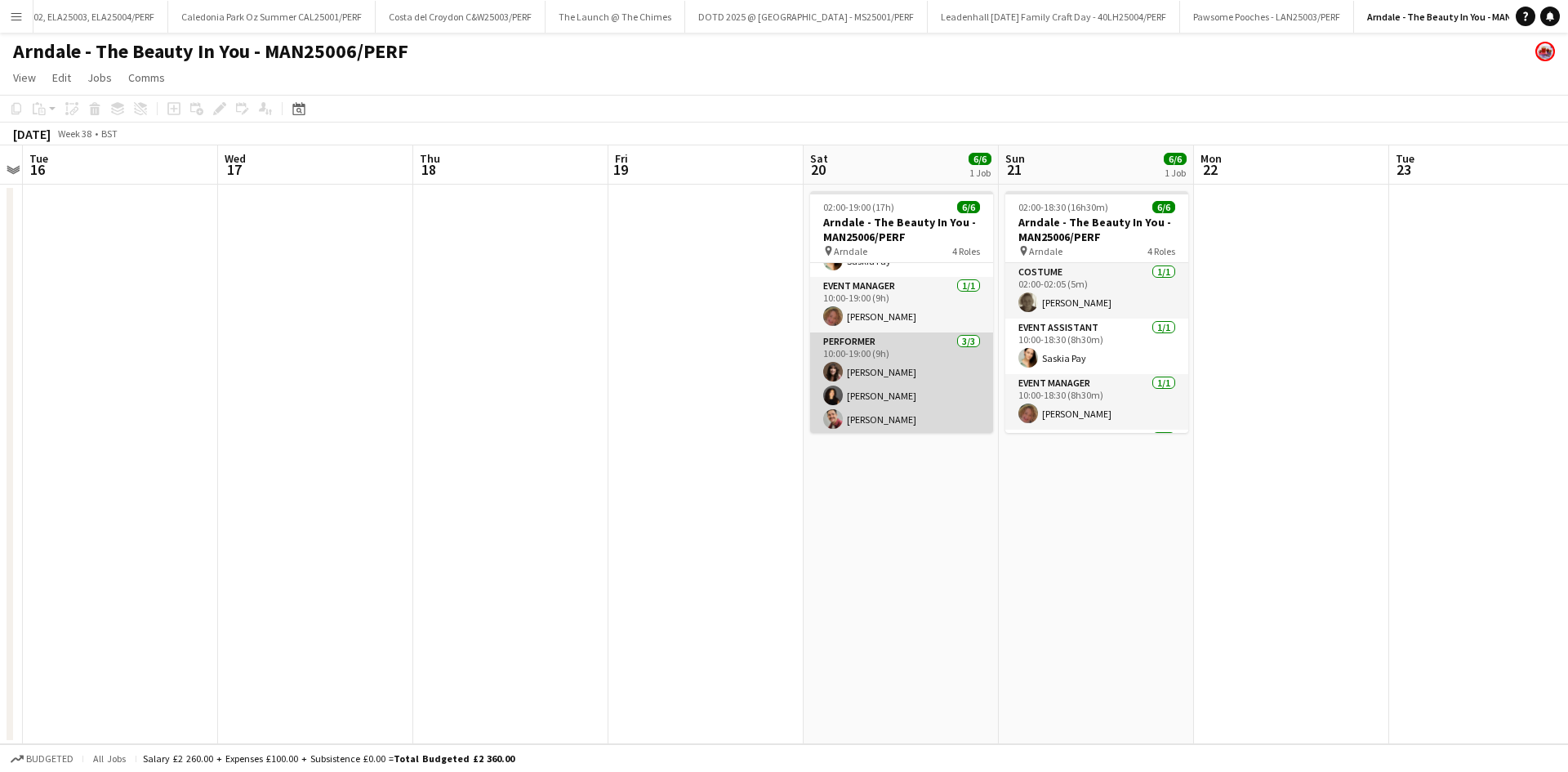
scroll to position [99, 0]
click at [874, 368] on app-card-role "Performer [DATE] 10:00-19:00 (9h) [PERSON_NAME] [PERSON_NAME] [PERSON_NAME]" at bounding box center [902, 382] width 183 height 103
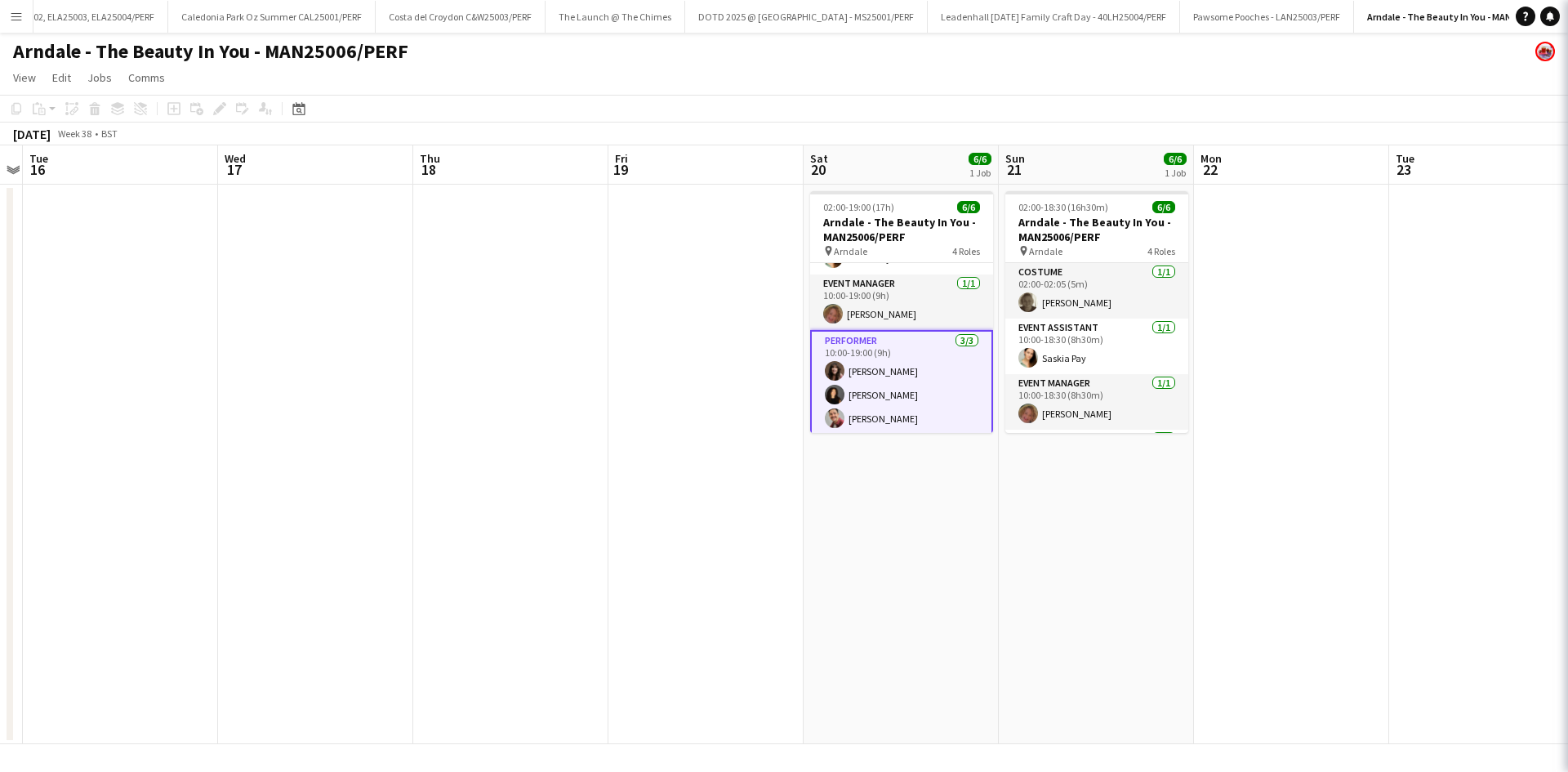
scroll to position [0, 564]
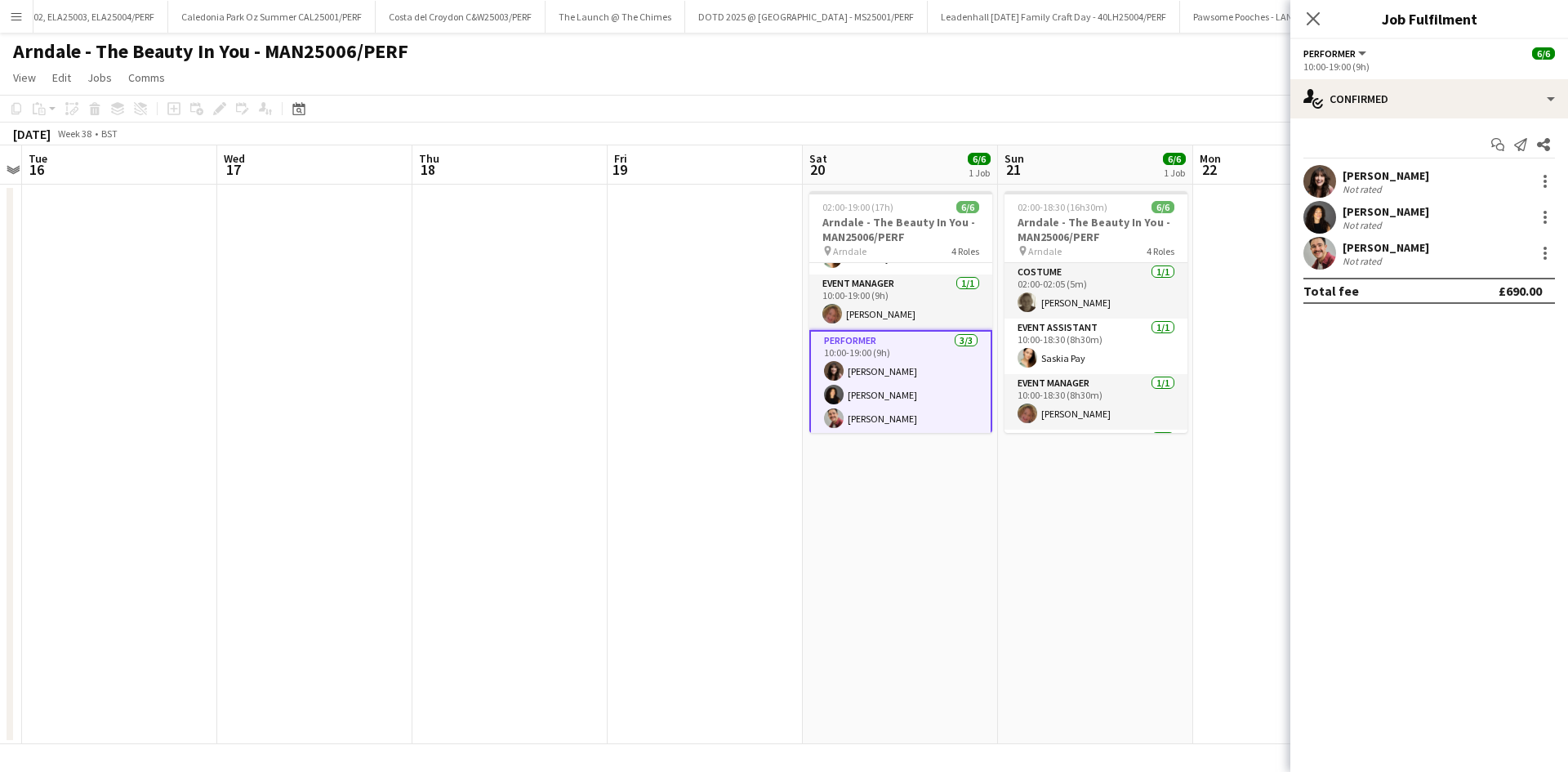
click at [1363, 174] on div "[PERSON_NAME]" at bounding box center [1385, 175] width 86 height 15
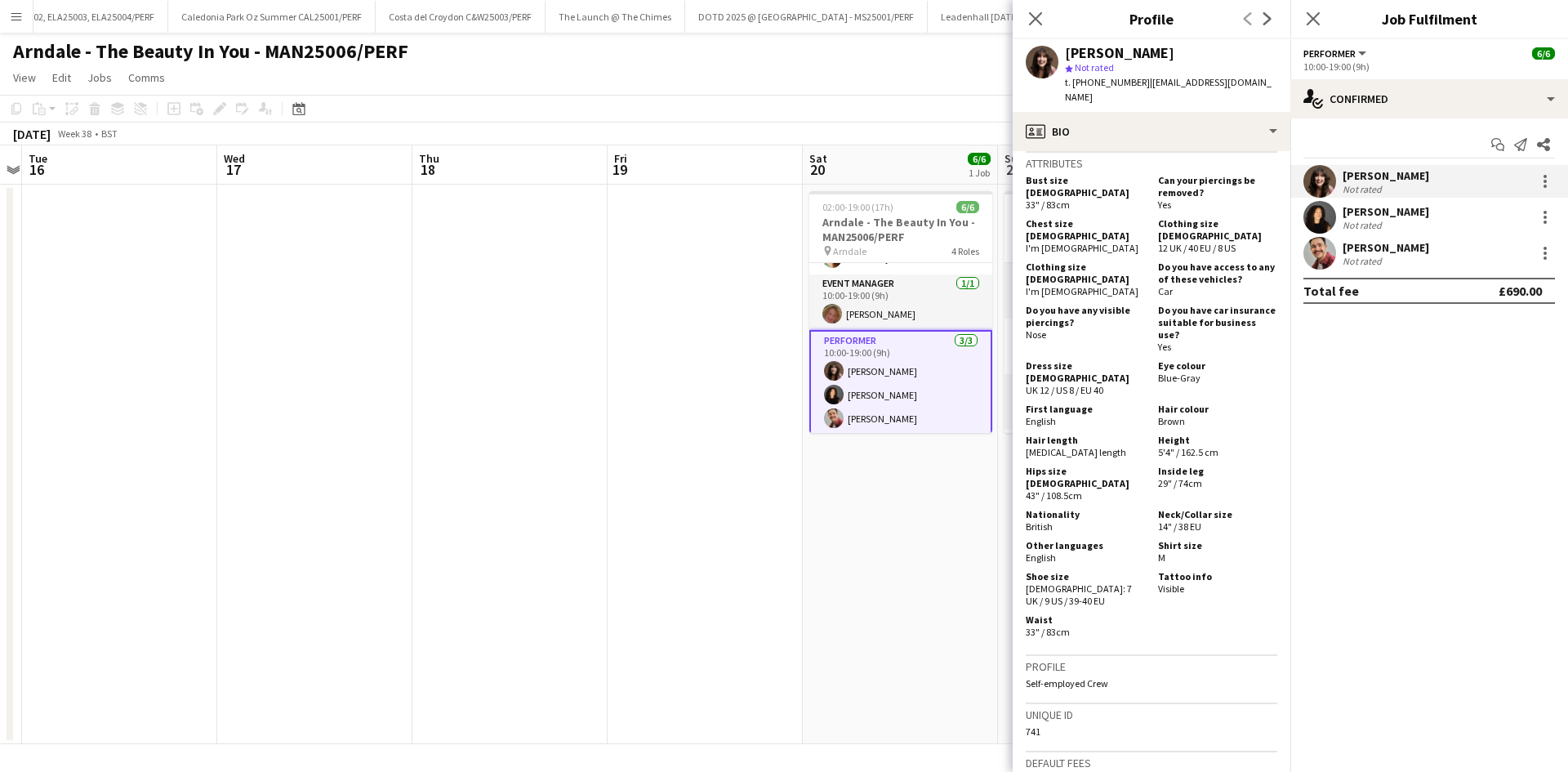
scroll to position [731, 0]
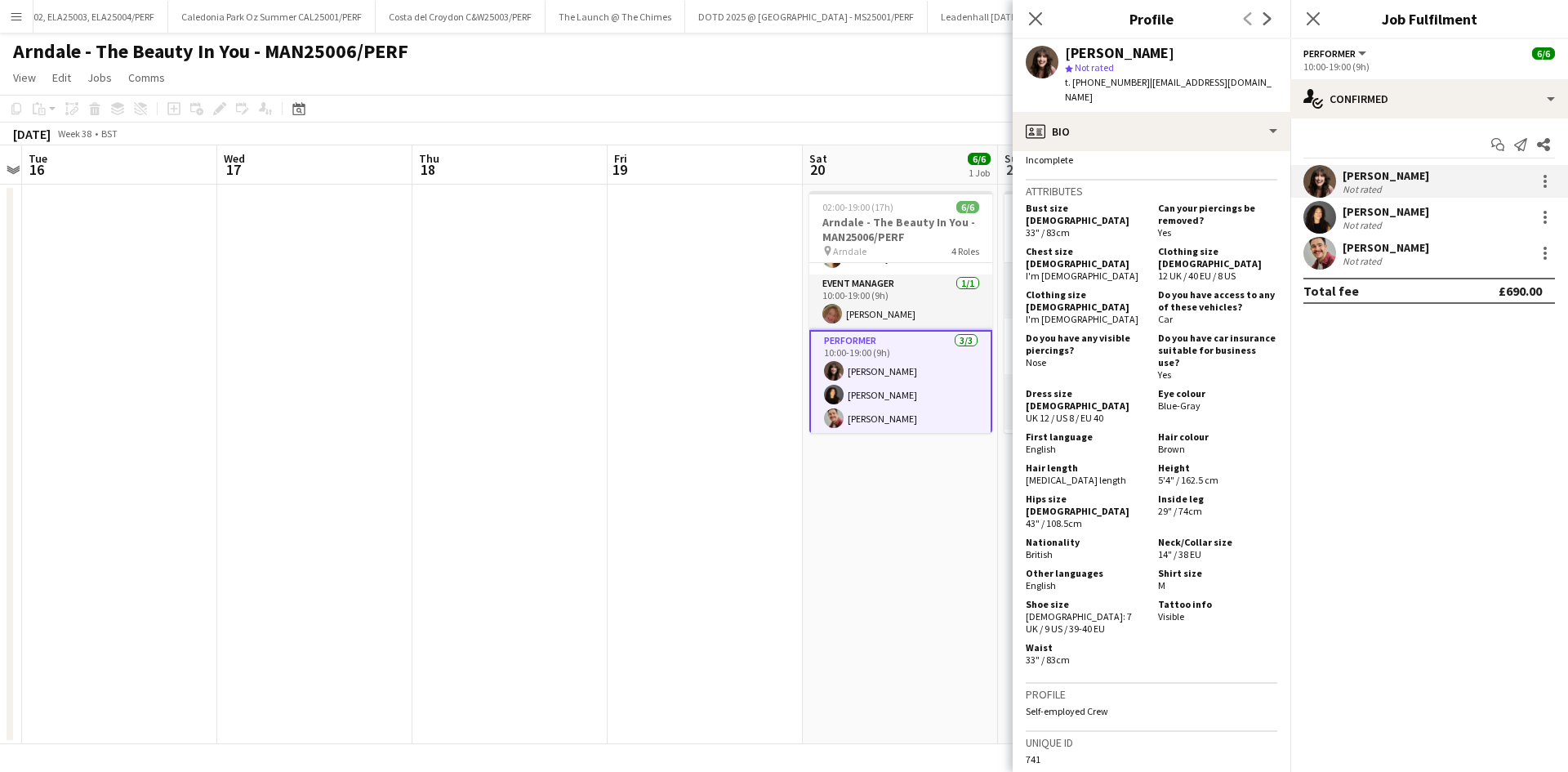
click at [886, 393] on app-card-role "Performer [DATE] 10:00-19:00 (9h) [PERSON_NAME] [PERSON_NAME] [PERSON_NAME]" at bounding box center [901, 383] width 183 height 106
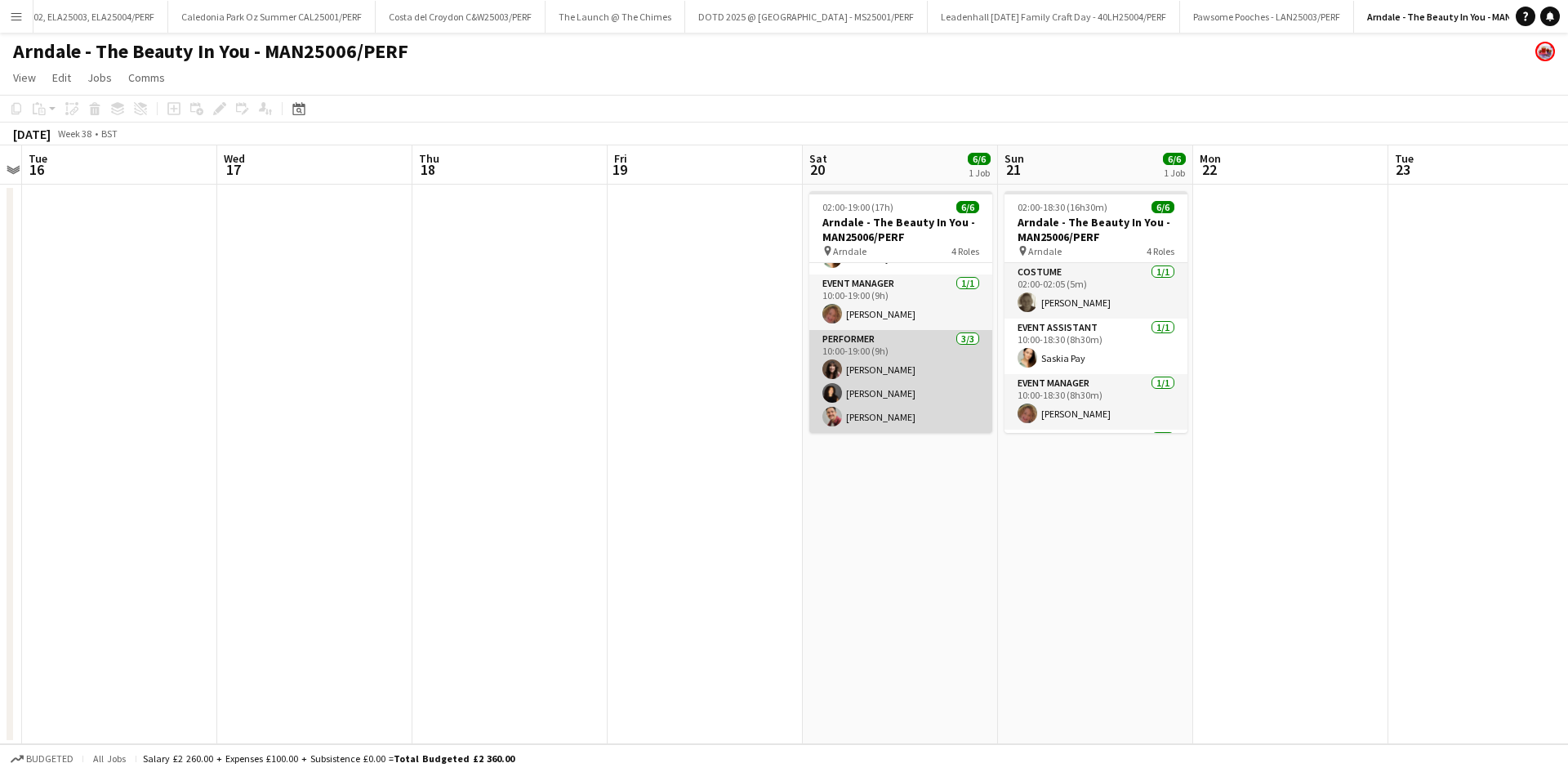
click at [909, 399] on app-card-role "Performer [DATE] 10:00-19:00 (9h) [PERSON_NAME] [PERSON_NAME] [PERSON_NAME]" at bounding box center [901, 382] width 183 height 103
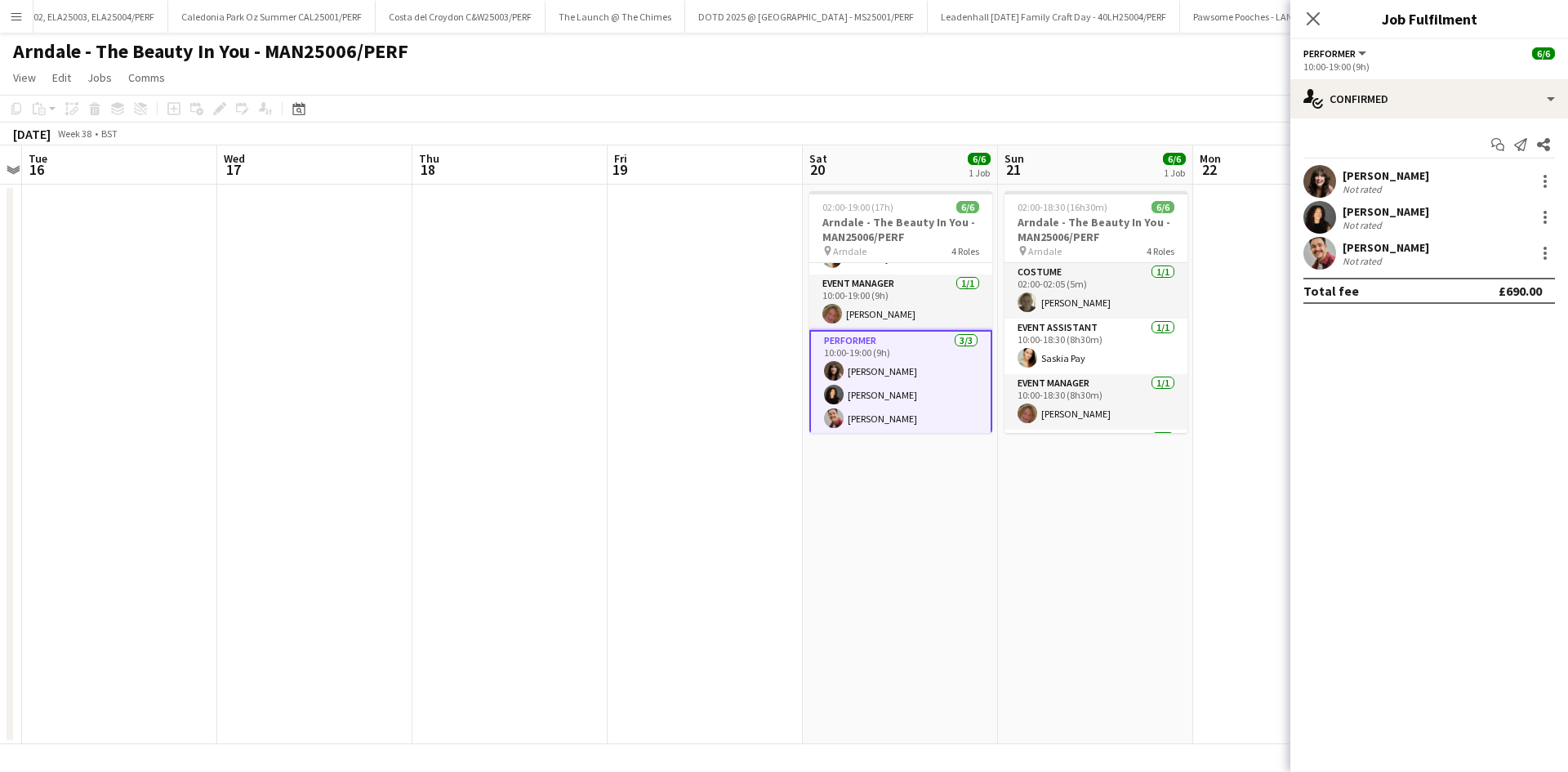
click at [1409, 227] on div "Not rated" at bounding box center [1385, 225] width 86 height 12
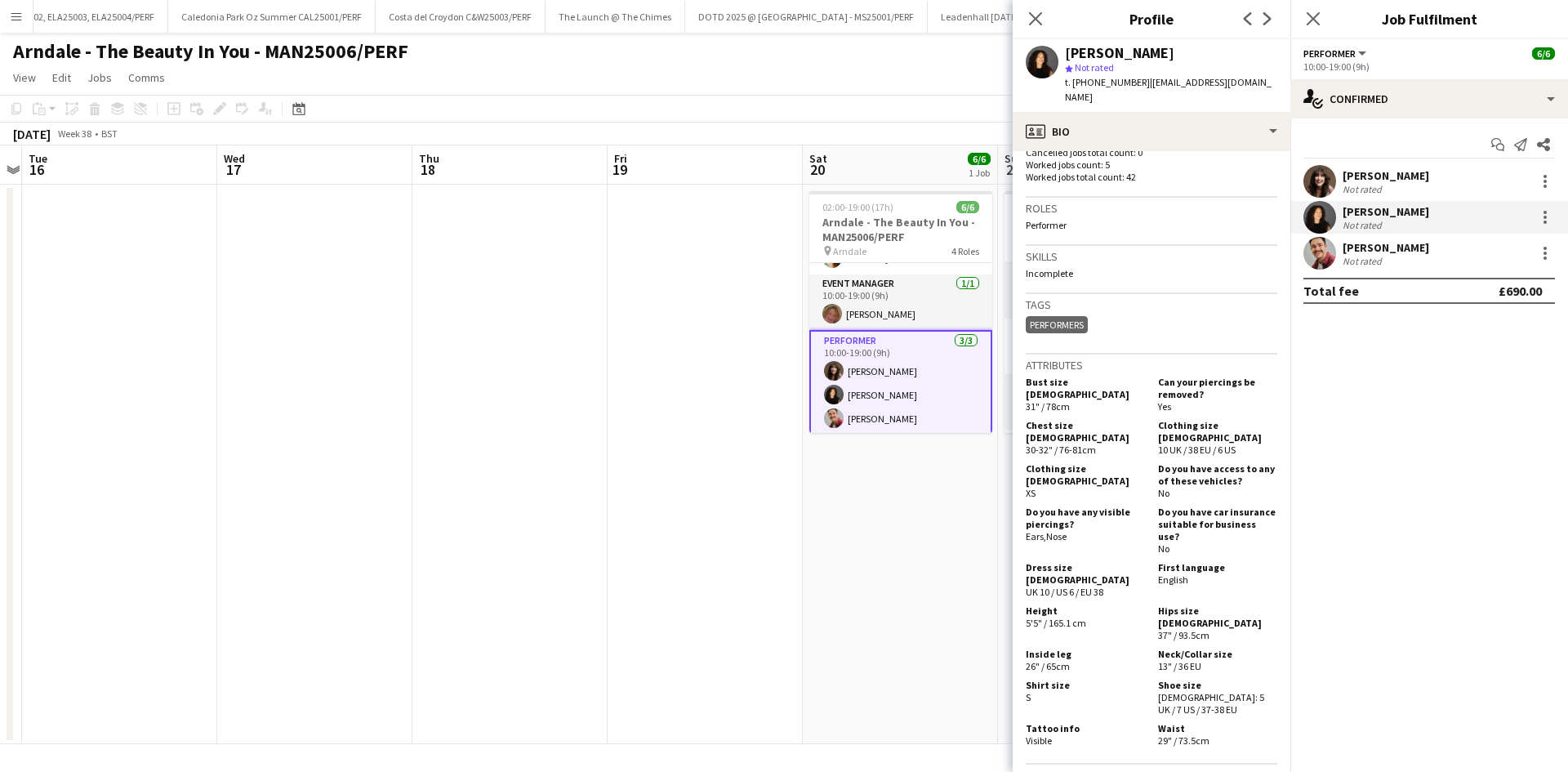
scroll to position [491, 0]
click at [899, 417] on app-card-role "Performer [DATE] 10:00-19:00 (9h) [PERSON_NAME] [PERSON_NAME] [PERSON_NAME]" at bounding box center [901, 383] width 183 height 106
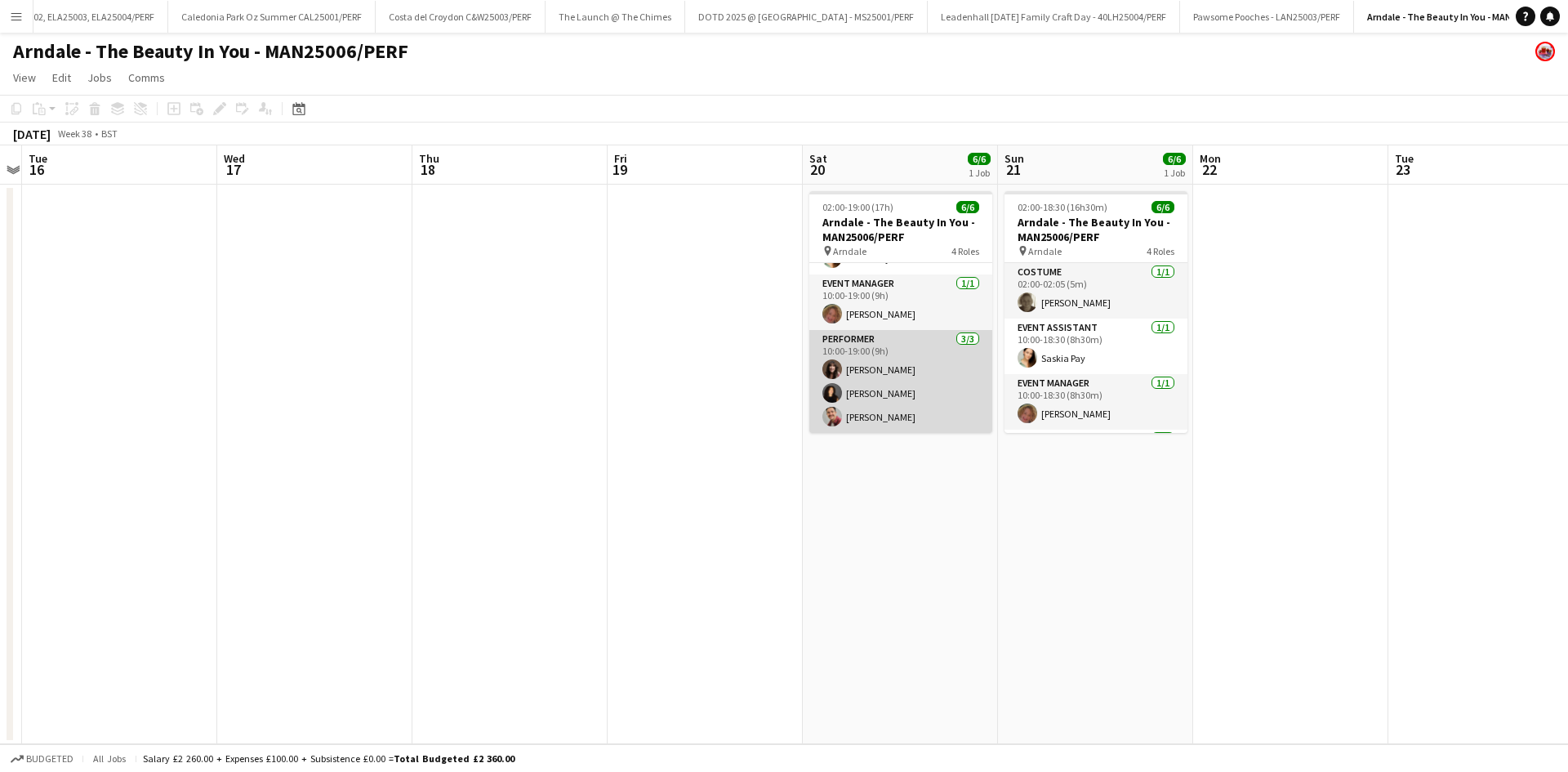
click at [883, 423] on app-card-role "Performer [DATE] 10:00-19:00 (9h) [PERSON_NAME] [PERSON_NAME] [PERSON_NAME]" at bounding box center [901, 382] width 183 height 103
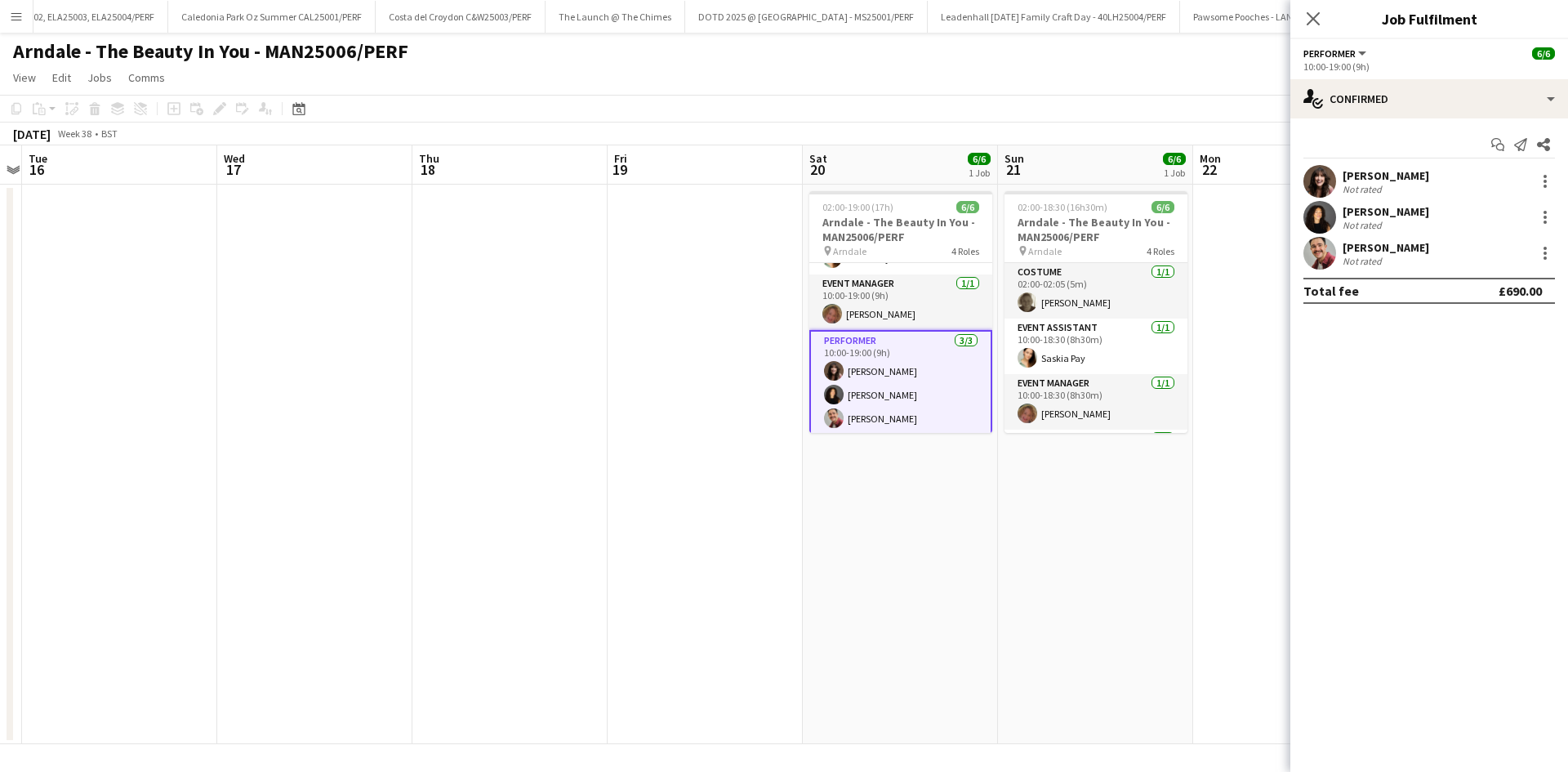
click at [1363, 256] on div "Not rated" at bounding box center [1363, 261] width 43 height 12
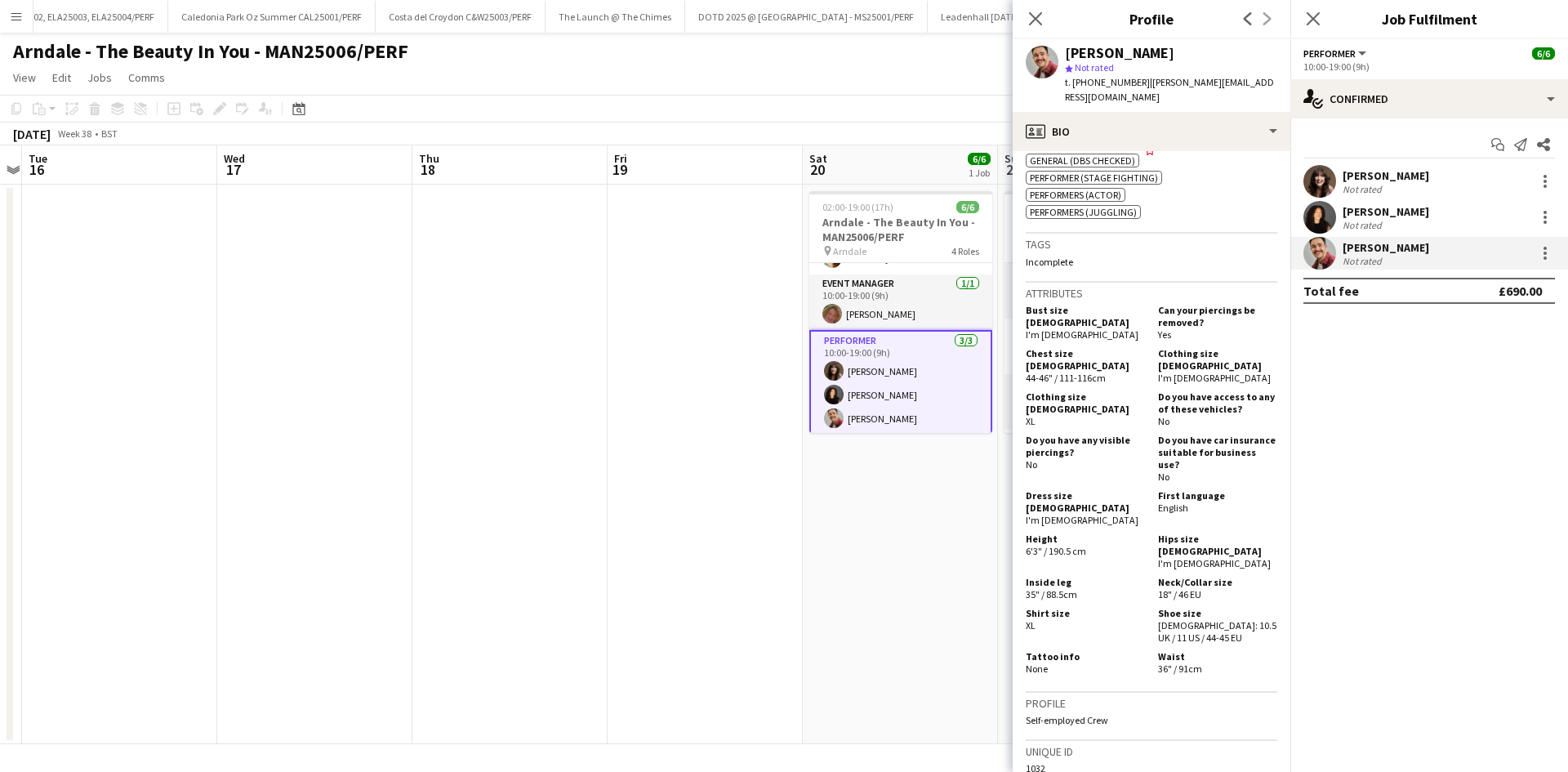
scroll to position [817, 0]
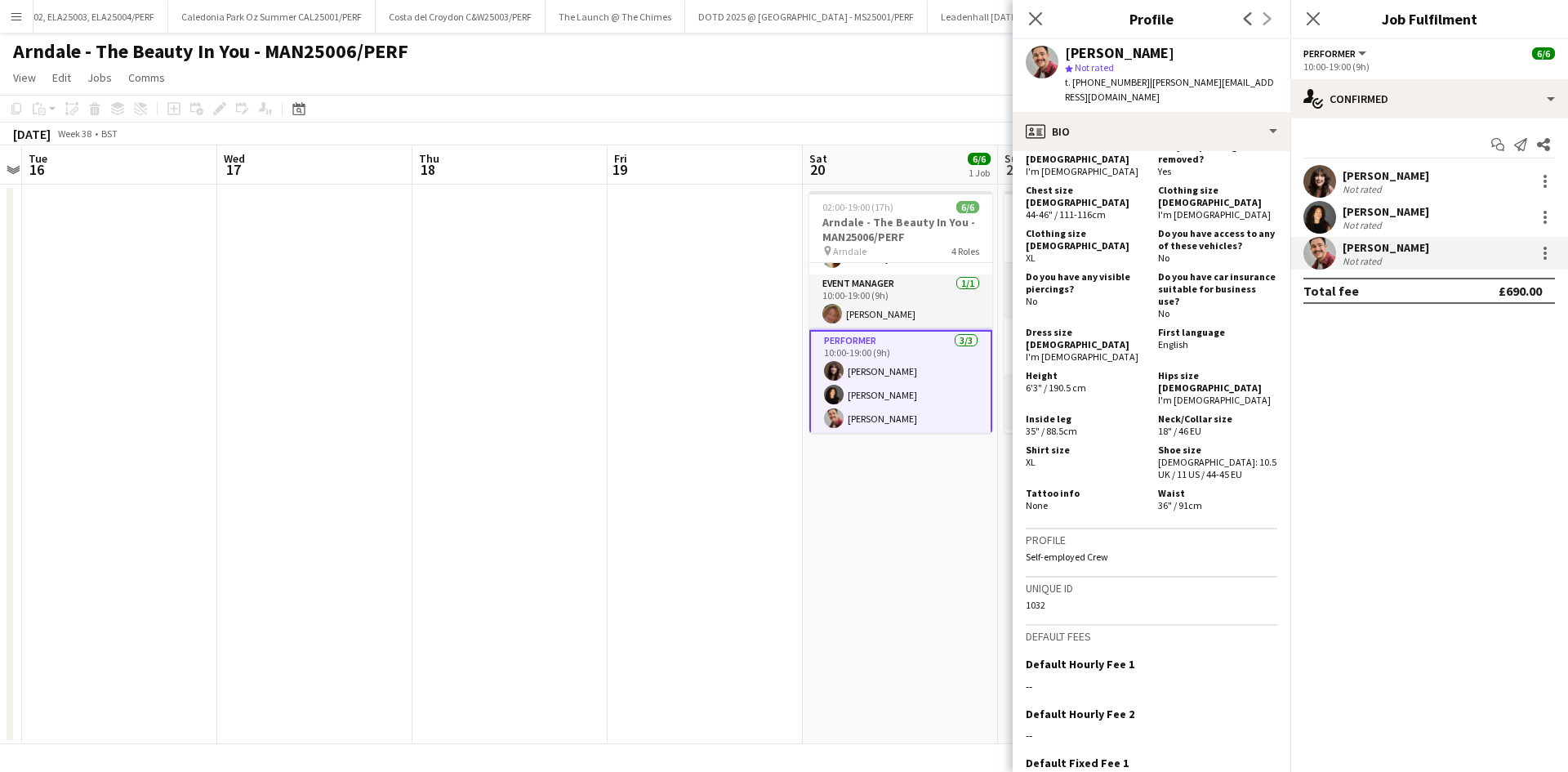
click at [877, 623] on app-date-cell "02:00-19:00 (17h) 6/6 Arndale - The Beauty In You - MAN25006/PERF pin Arndale 4…" at bounding box center [901, 464] width 195 height 559
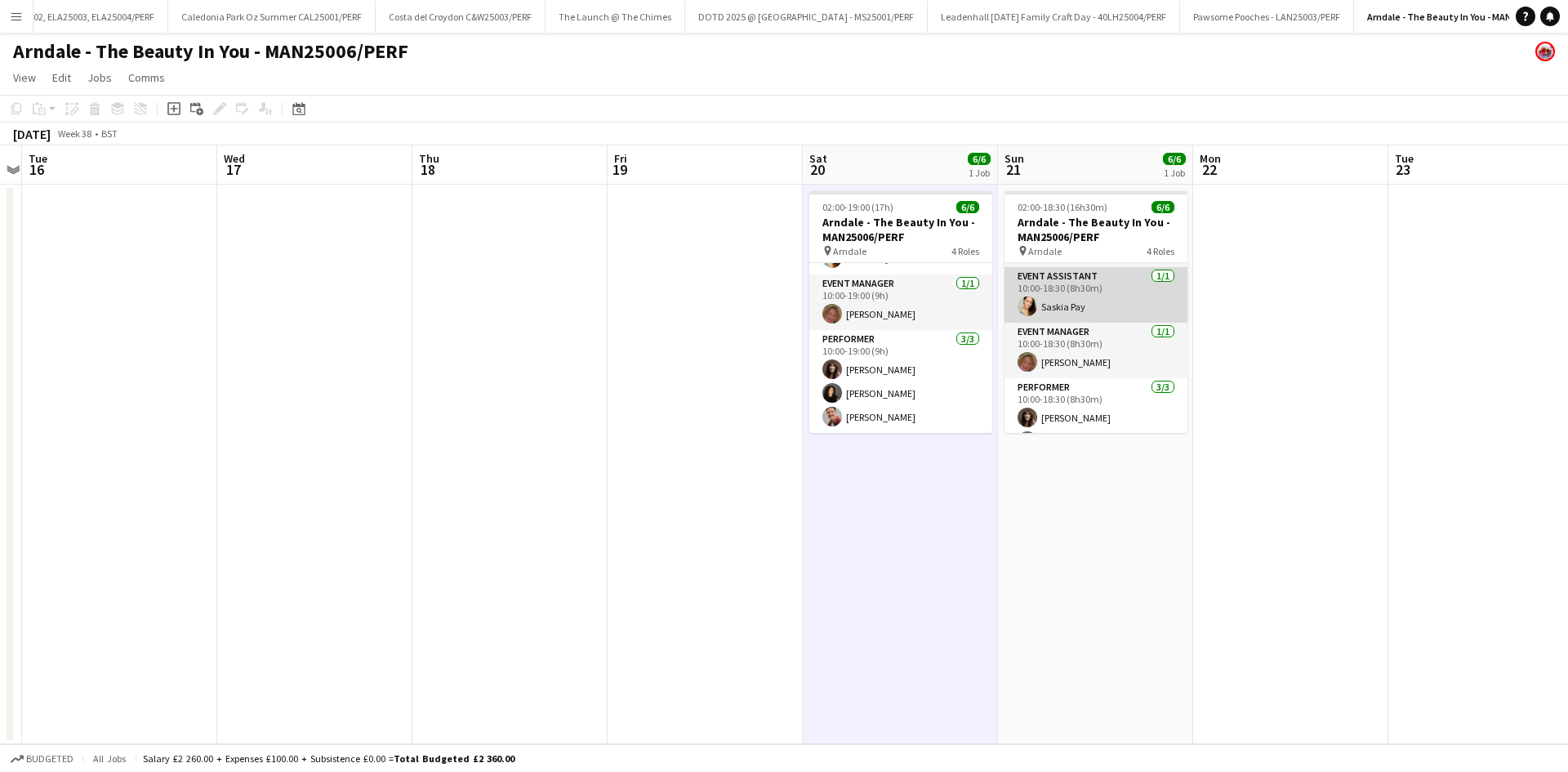
scroll to position [99, 0]
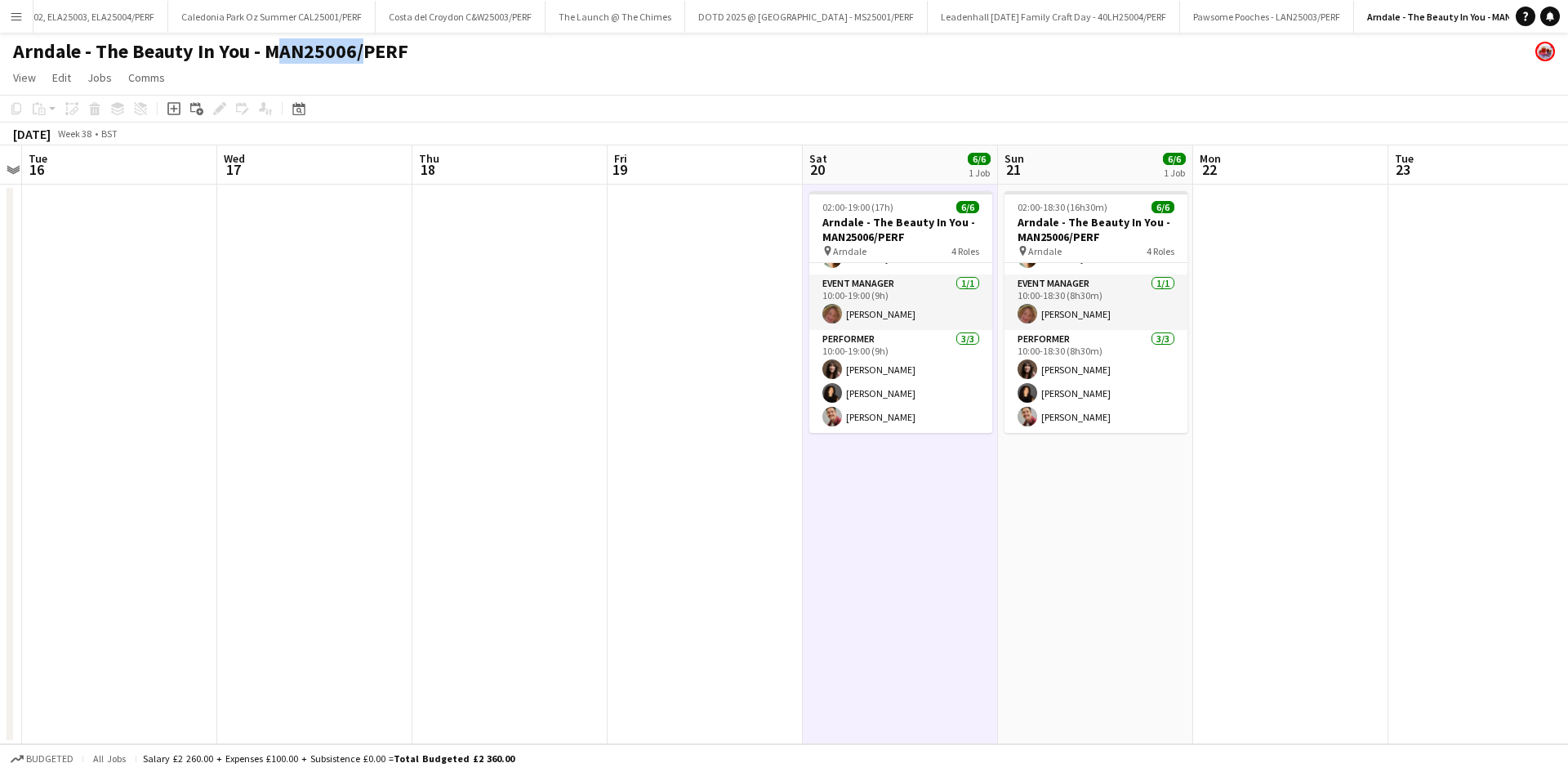
drag, startPoint x: 267, startPoint y: 57, endPoint x: 353, endPoint y: 60, distance: 86.1
click at [353, 60] on h1 "Arndale - The Beauty In You - MAN25006/PERF" at bounding box center [211, 51] width 395 height 24
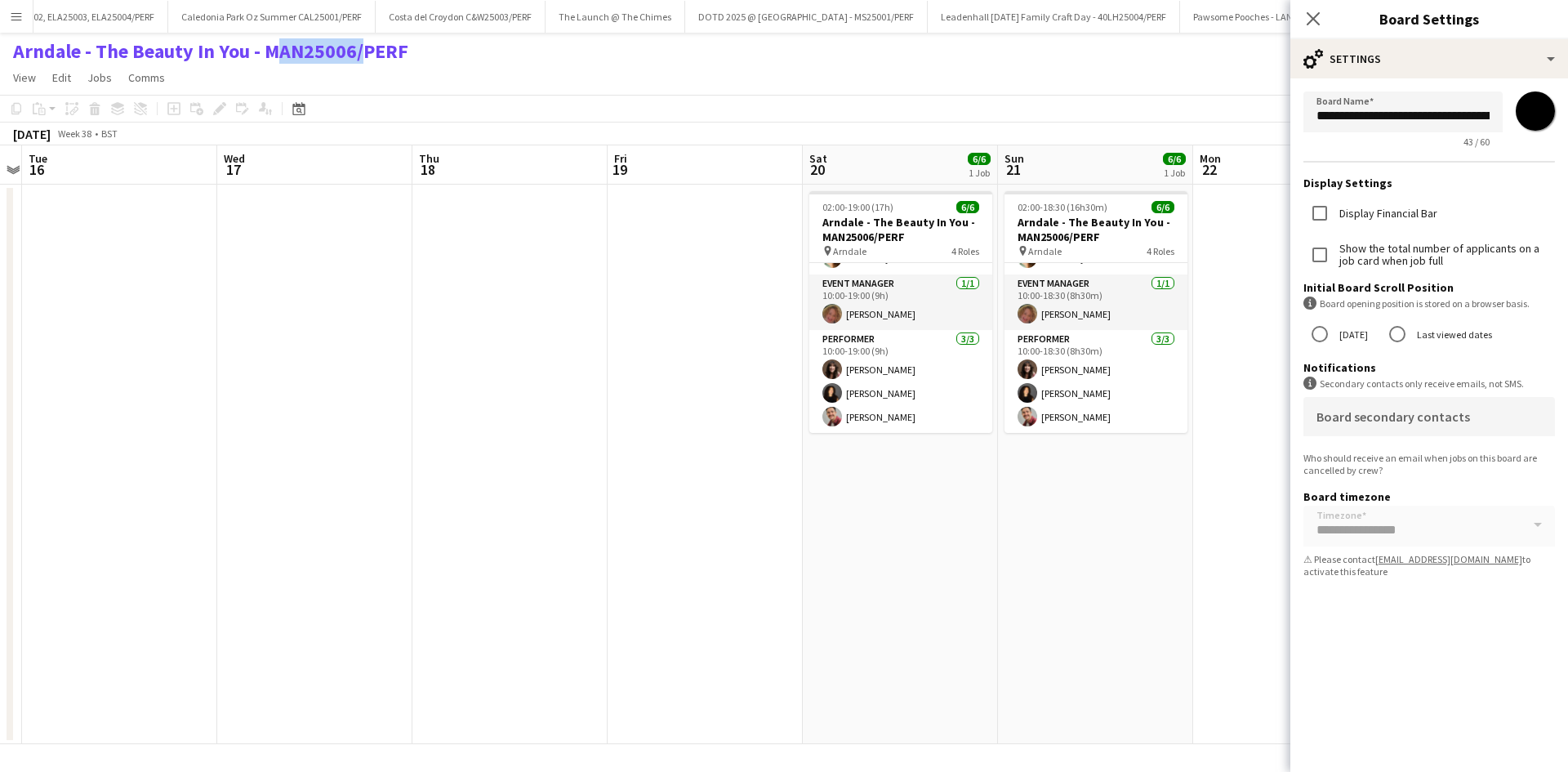
copy h1 "MAN25006"
